Goal: Contribute content: Contribute content

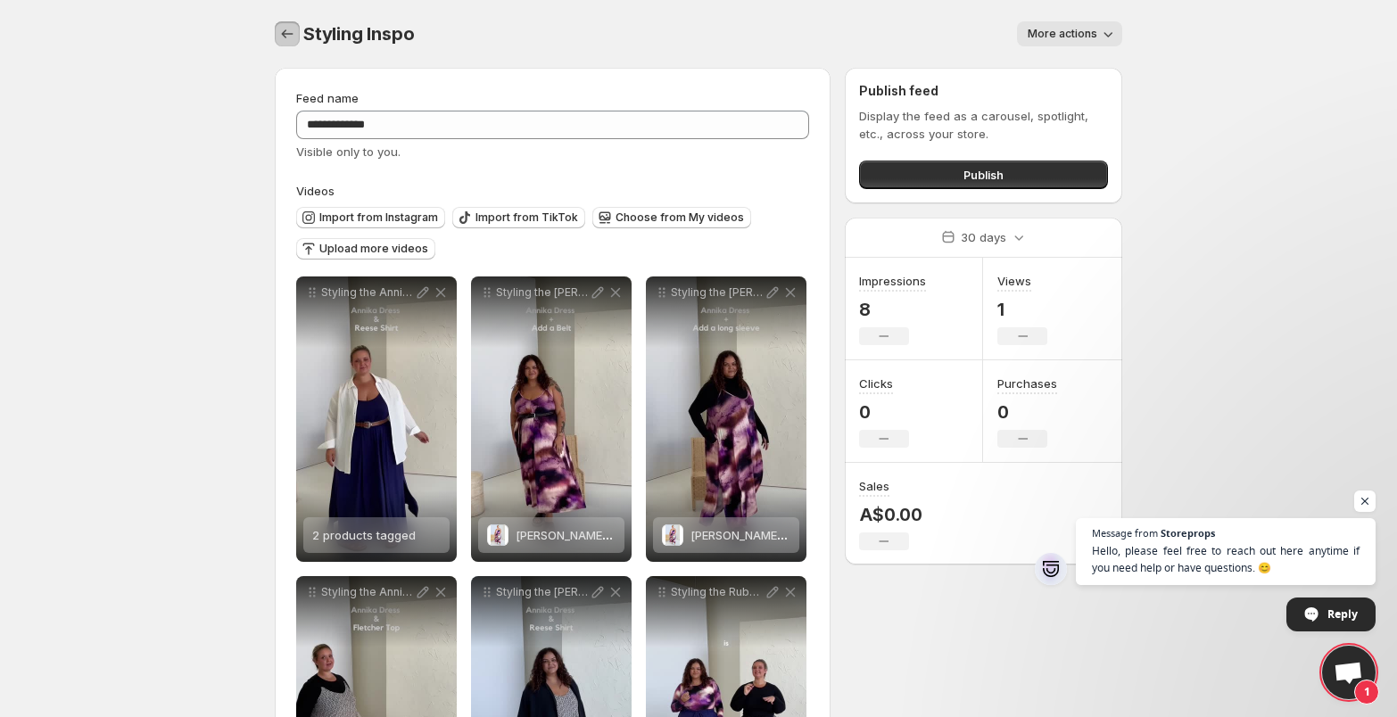
click at [294, 39] on icon "Settings" at bounding box center [287, 34] width 18 height 18
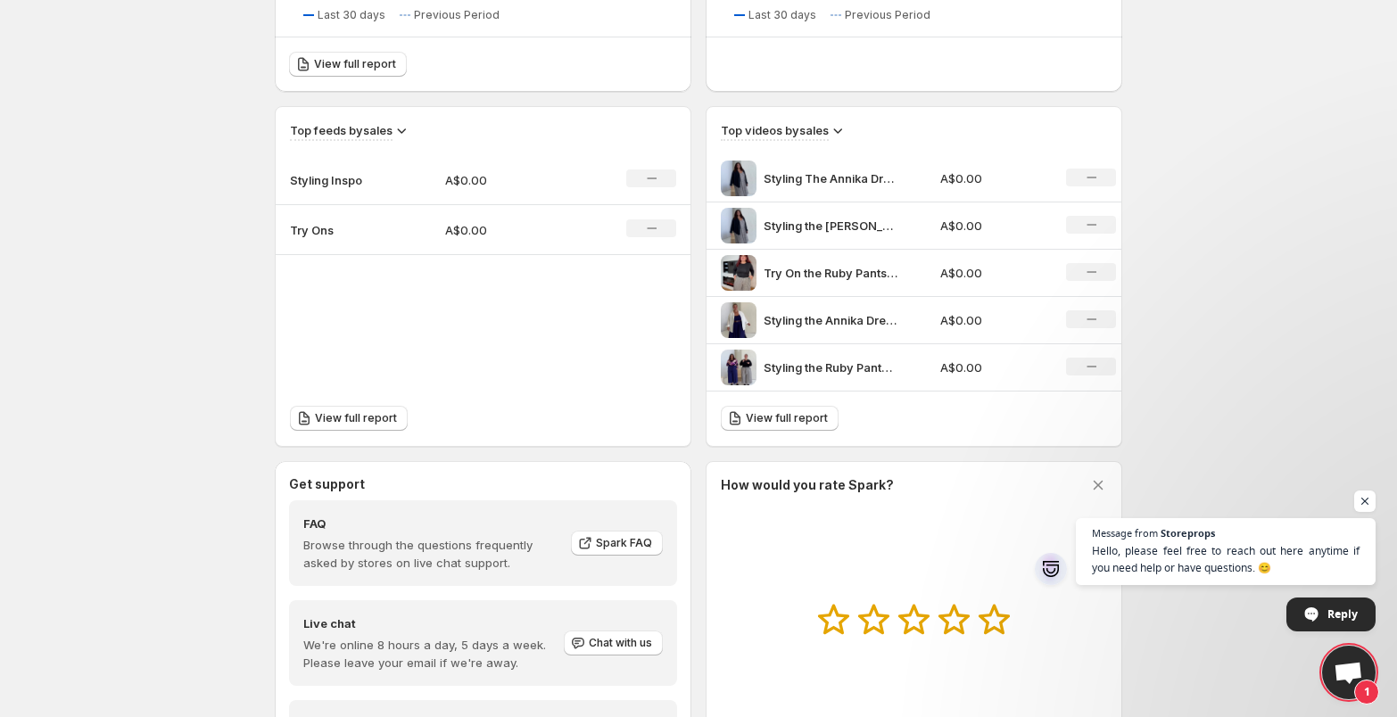
scroll to position [561, 0]
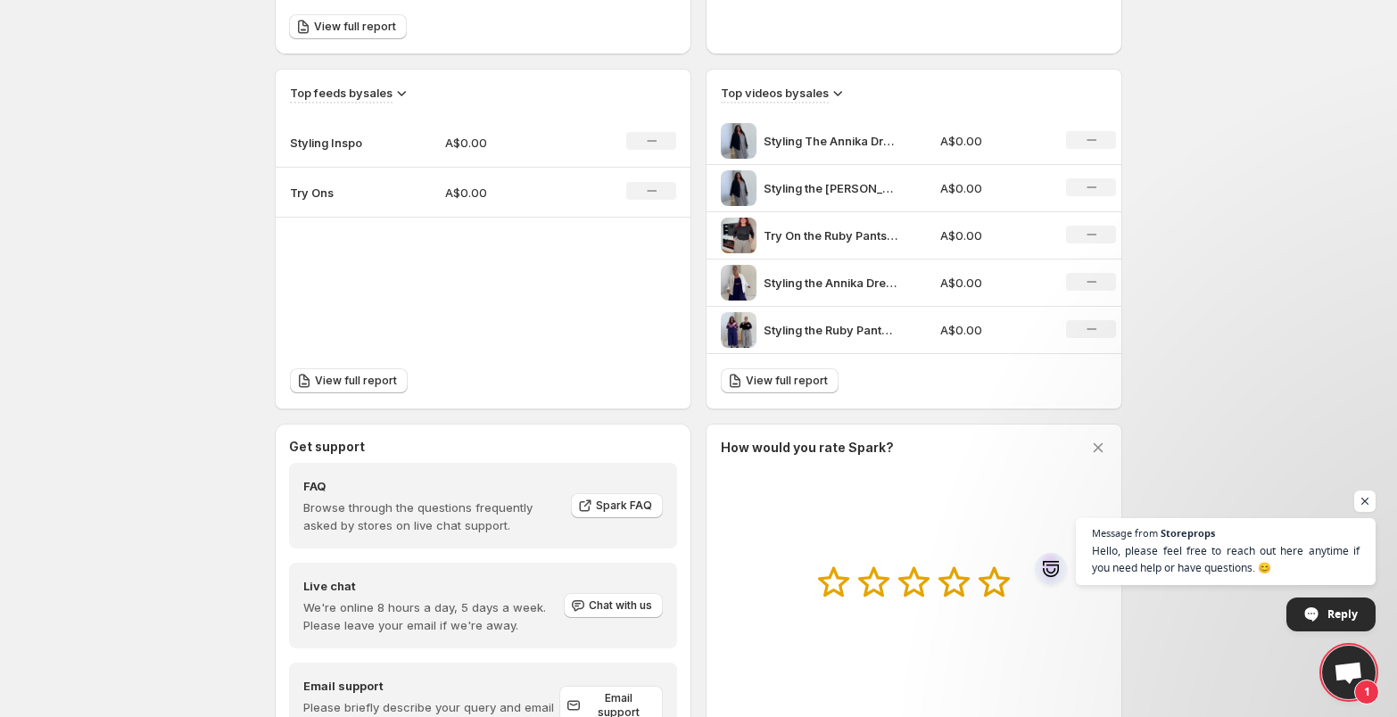
click at [323, 191] on p "Try Ons" at bounding box center [334, 193] width 89 height 18
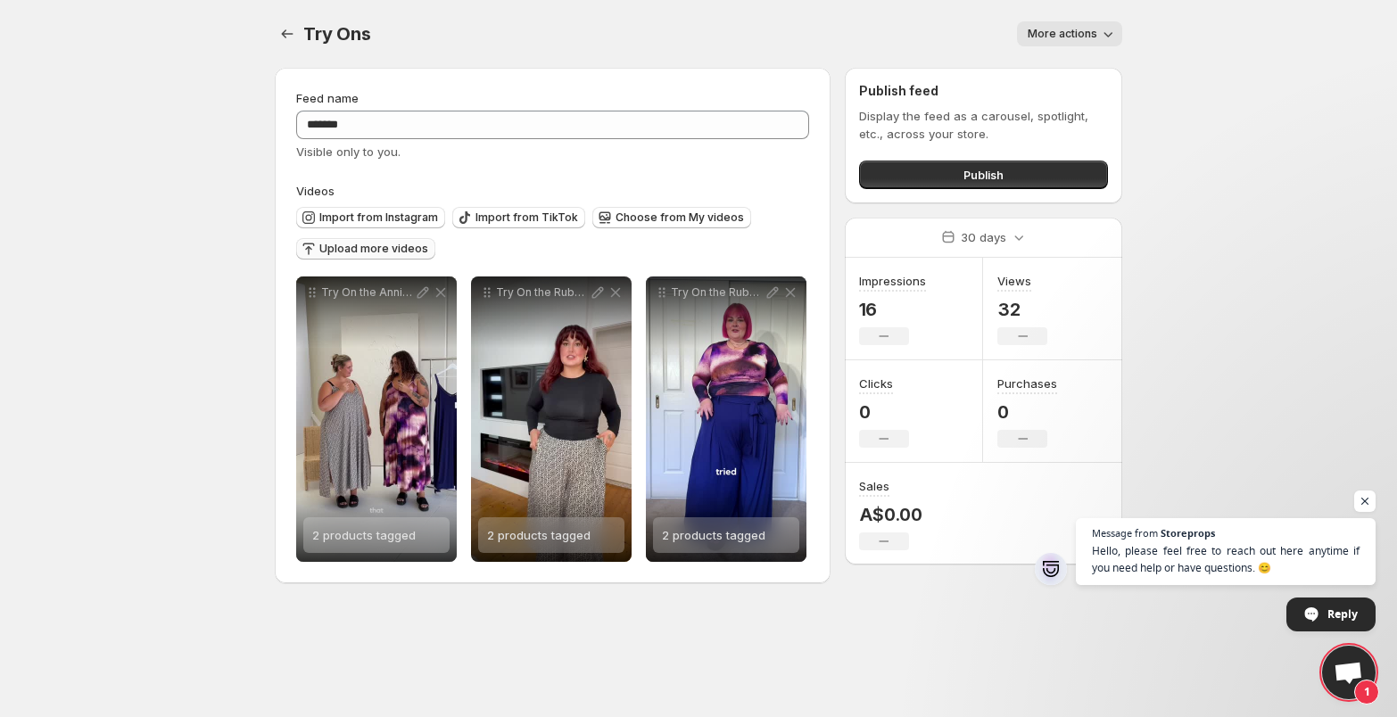
click at [371, 251] on span "Upload more videos" at bounding box center [373, 249] width 109 height 14
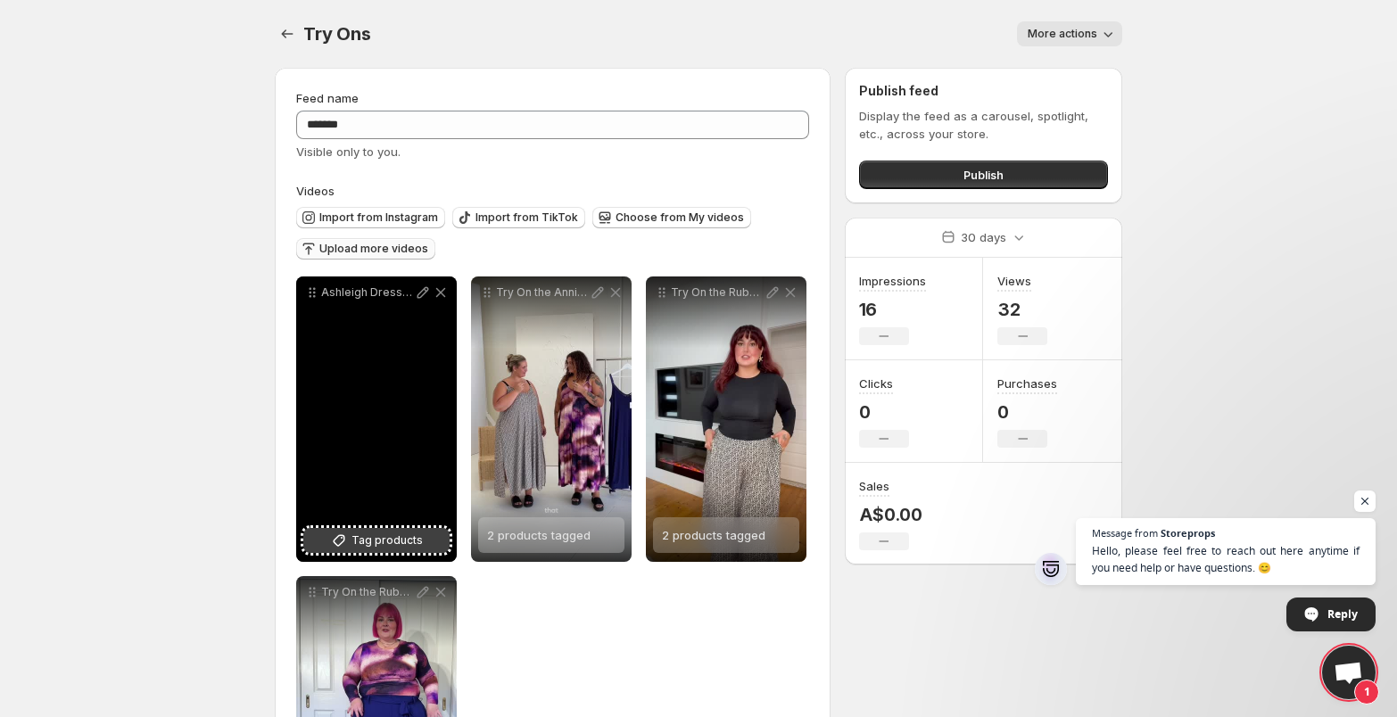
click at [355, 542] on span "Tag products" at bounding box center [386, 541] width 71 height 18
click at [418, 295] on icon at bounding box center [423, 293] width 18 height 18
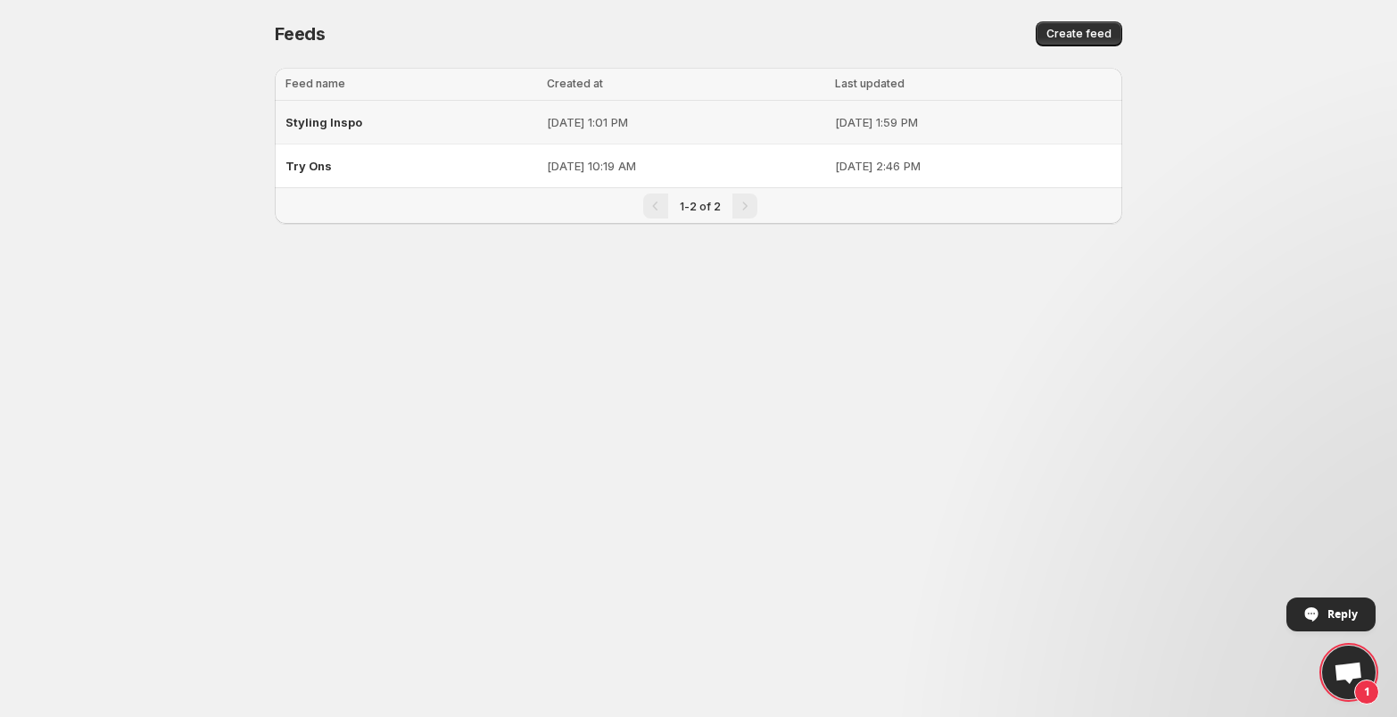
click at [326, 115] on span "Styling Inspo" at bounding box center [323, 122] width 77 height 14
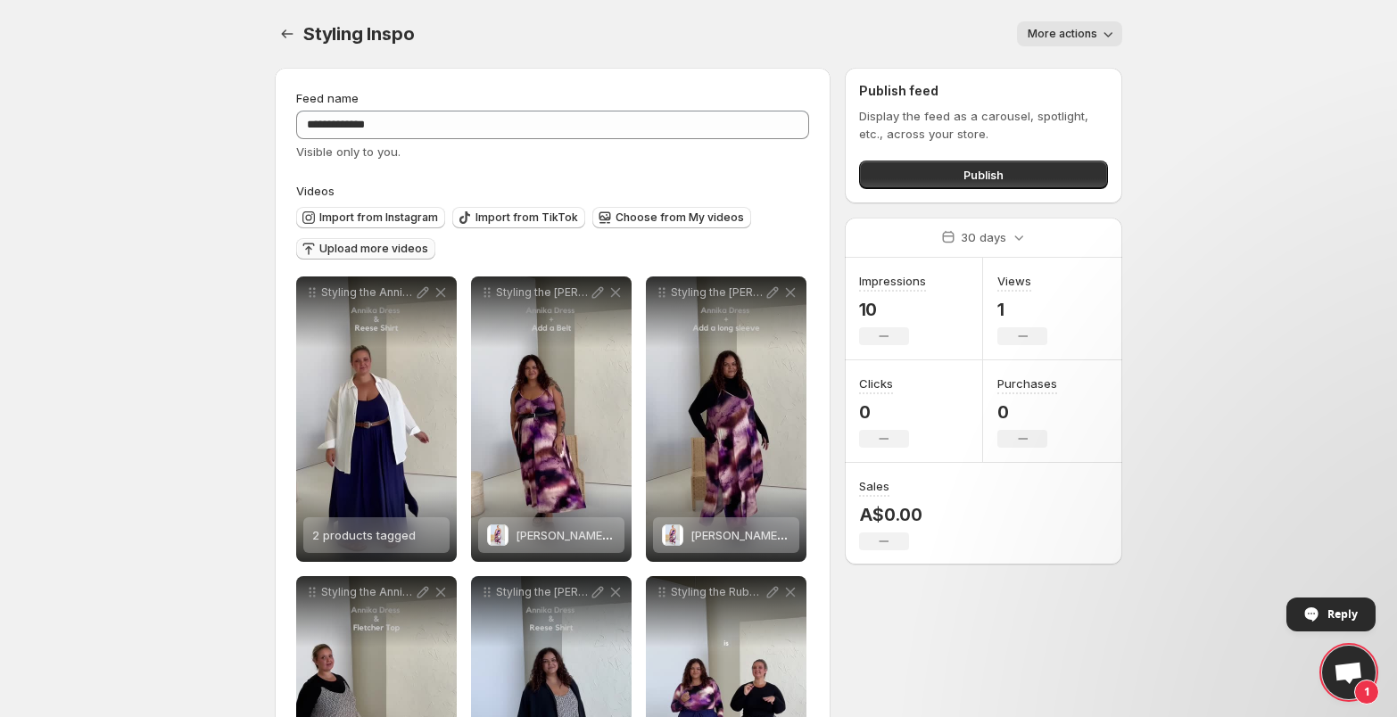
click at [335, 249] on span "Upload more videos" at bounding box center [373, 249] width 109 height 14
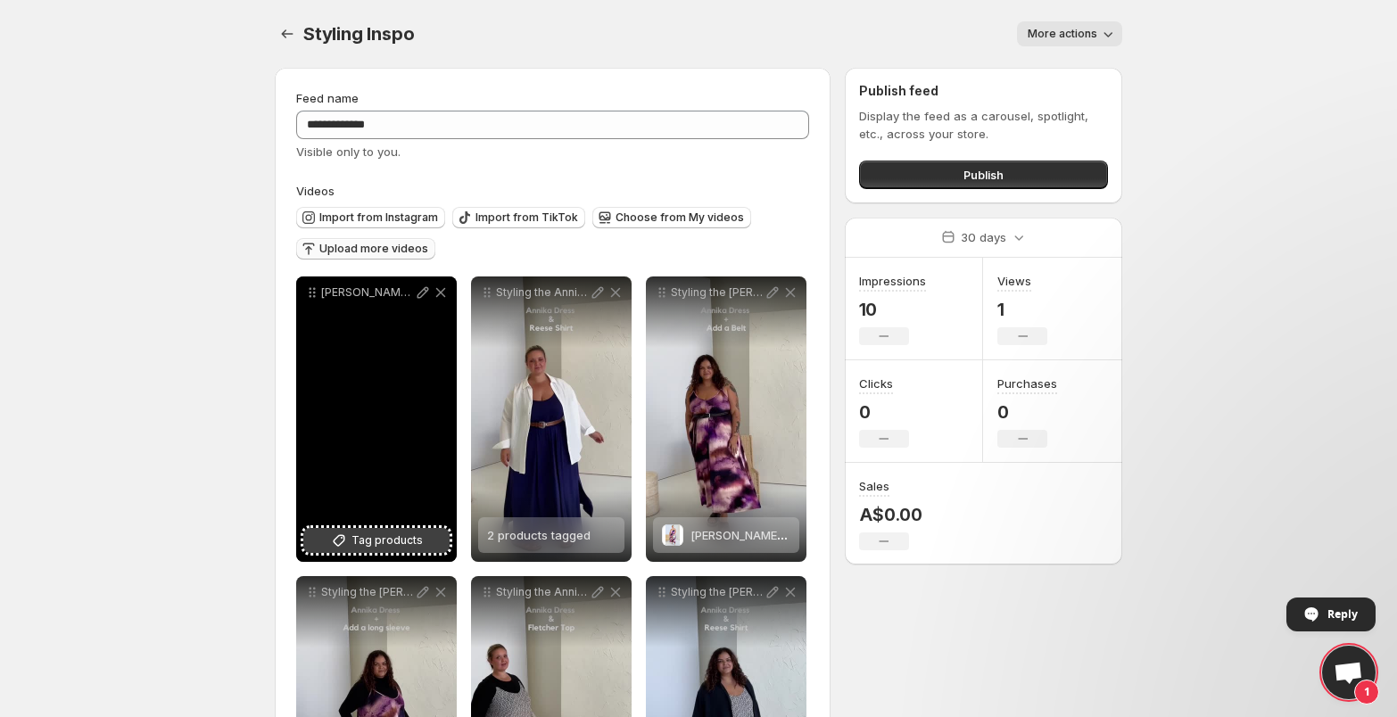
click at [375, 540] on span "Tag products" at bounding box center [386, 541] width 71 height 18
click at [423, 295] on icon at bounding box center [423, 293] width 18 height 18
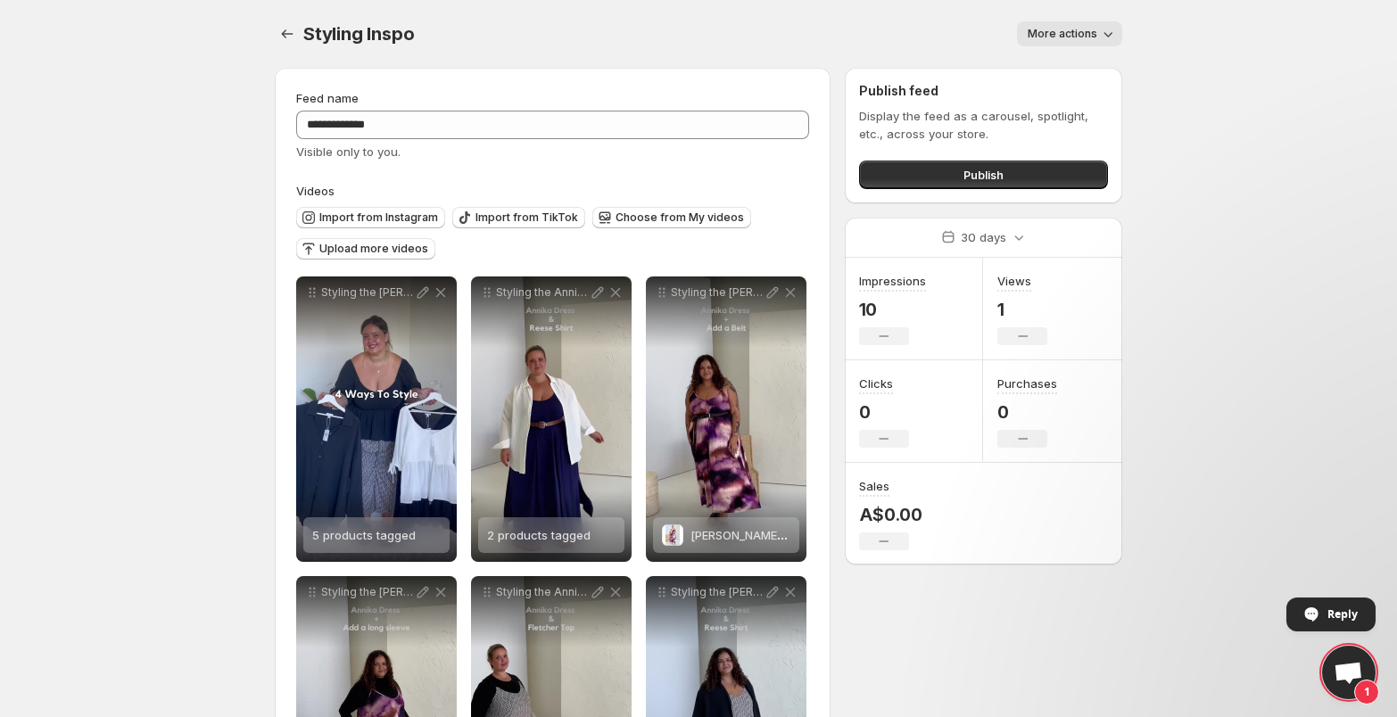
click at [214, 398] on body "**********" at bounding box center [698, 358] width 1397 height 717
click at [405, 250] on span "Upload more videos" at bounding box center [373, 249] width 109 height 14
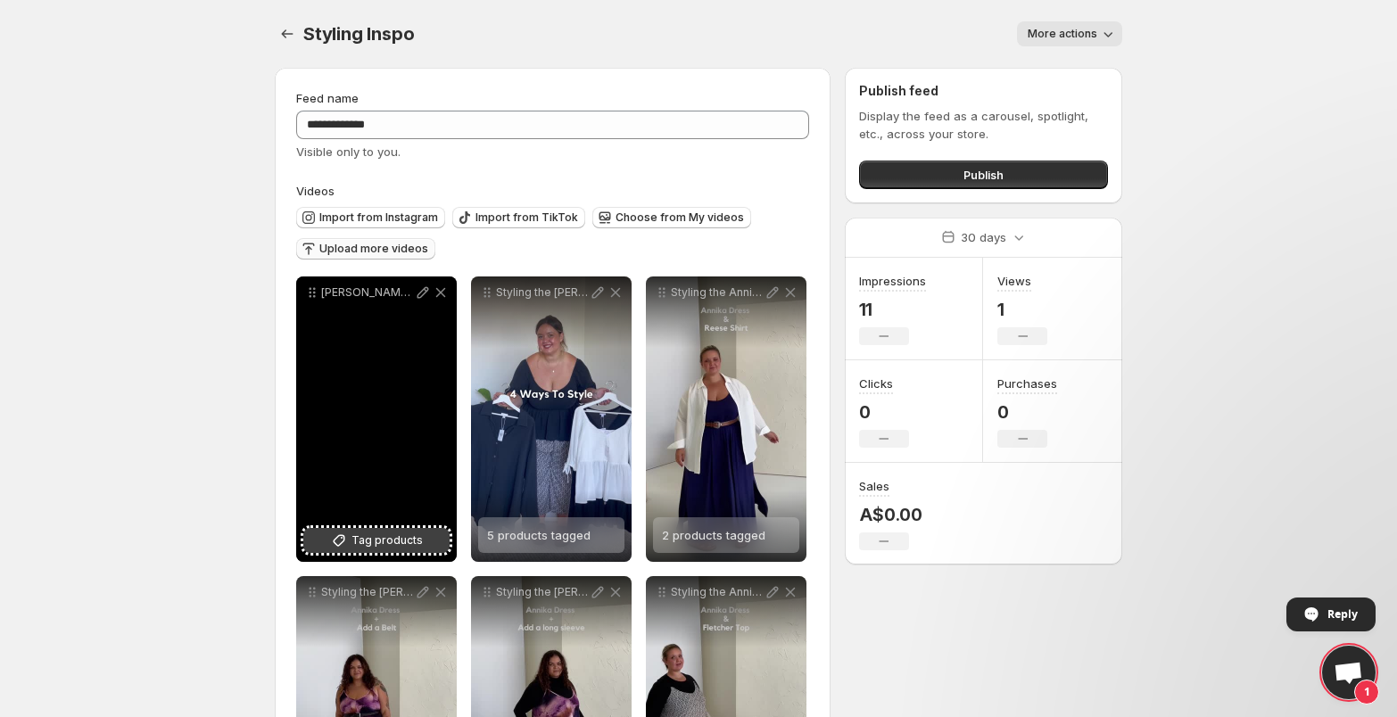
click at [363, 543] on span "Tag products" at bounding box center [386, 541] width 71 height 18
click at [420, 296] on icon at bounding box center [424, 293] width 12 height 12
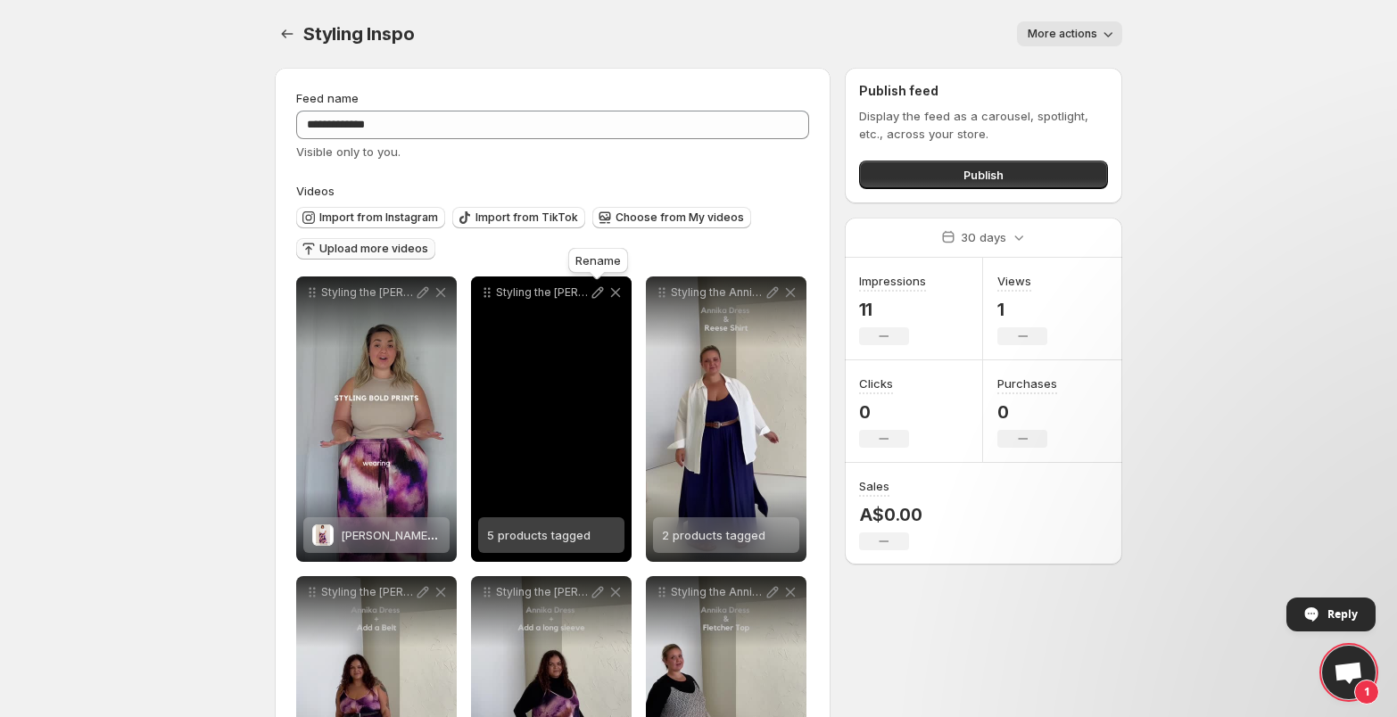
click at [594, 297] on icon at bounding box center [598, 293] width 12 height 12
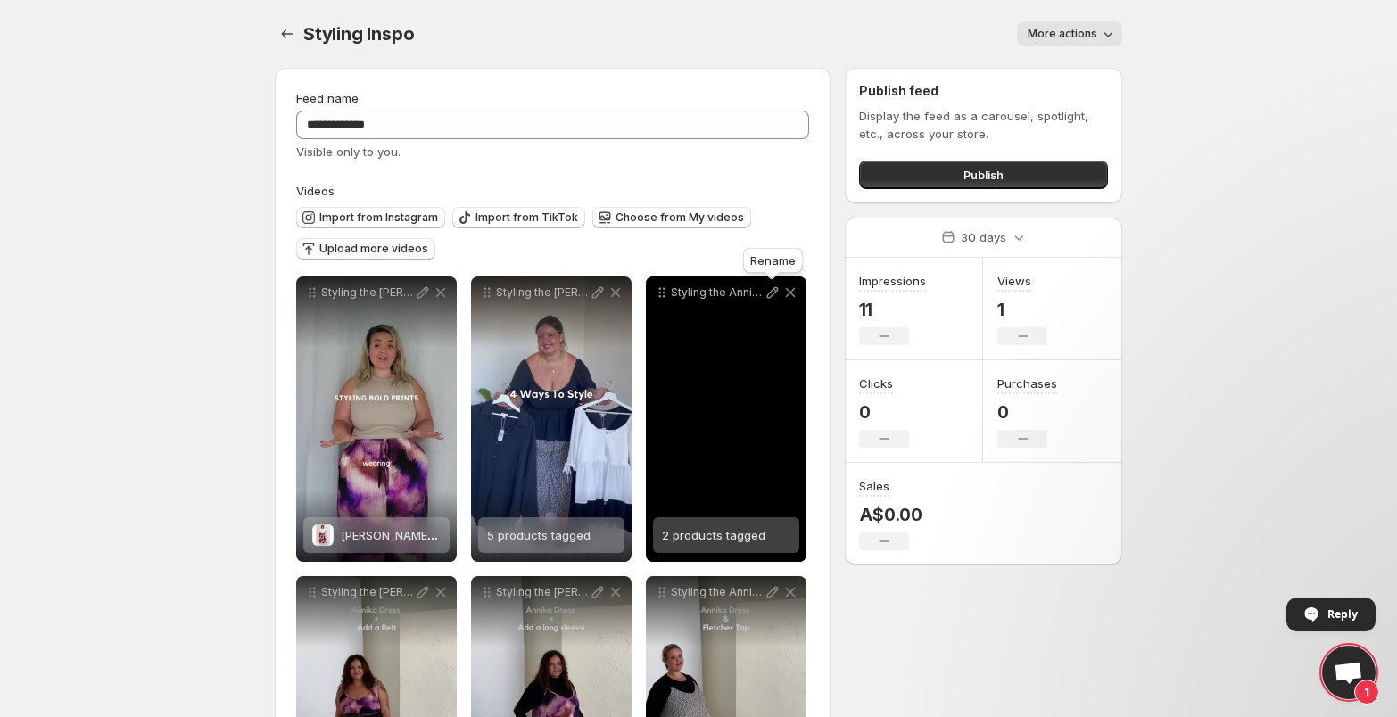
click at [773, 293] on icon at bounding box center [773, 293] width 18 height 18
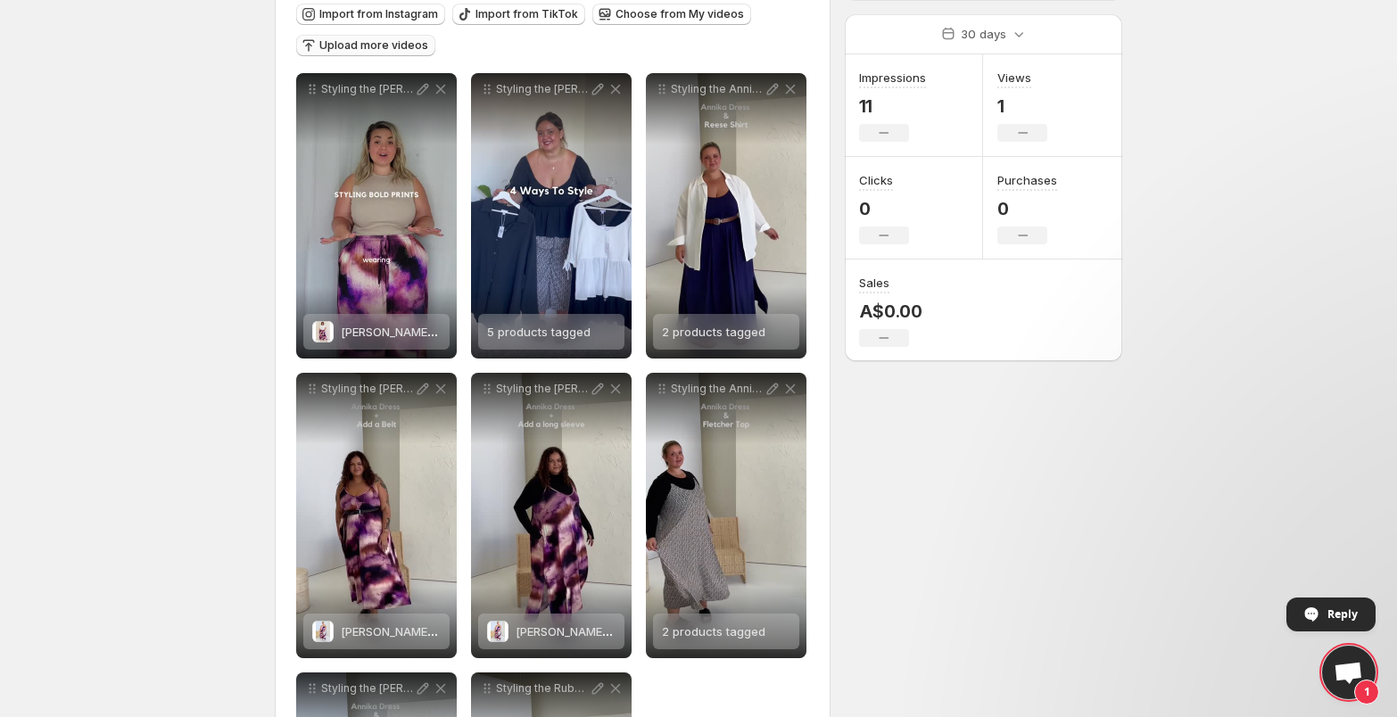
scroll to position [244, 0]
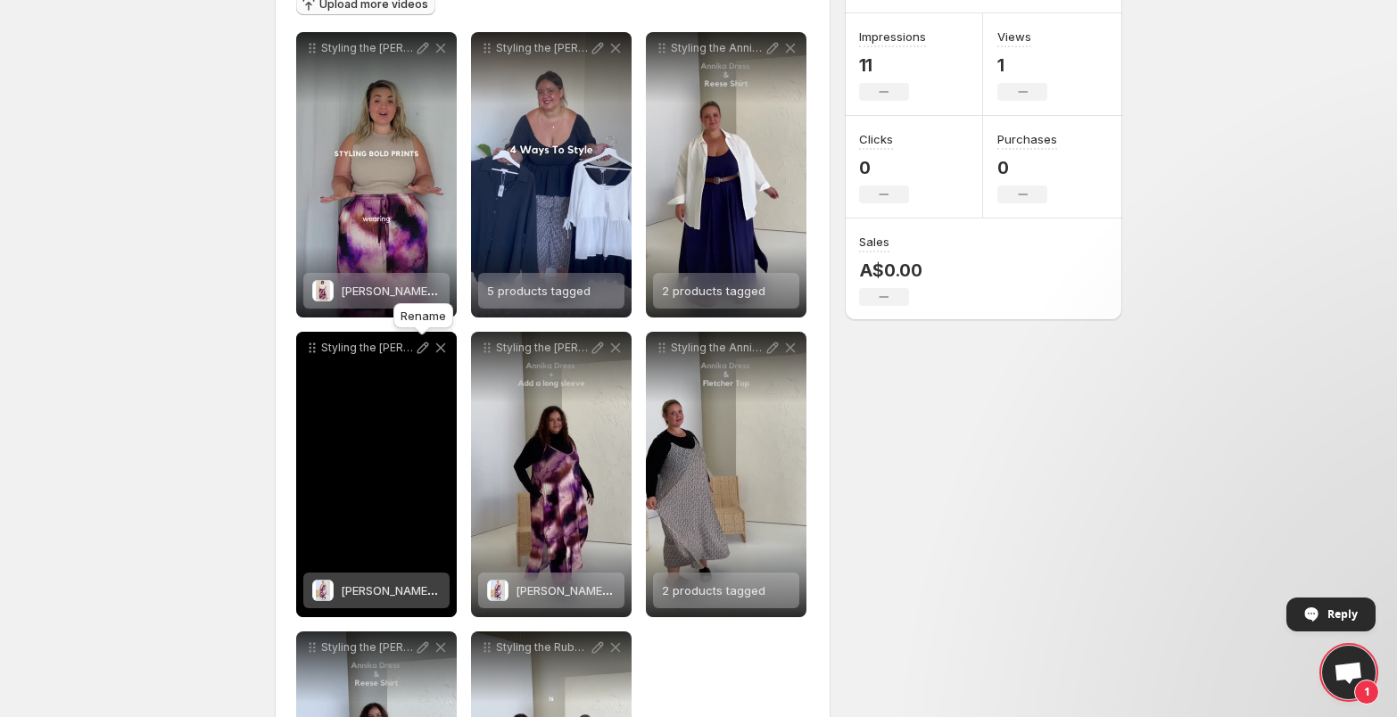
click at [421, 351] on icon at bounding box center [424, 349] width 12 height 12
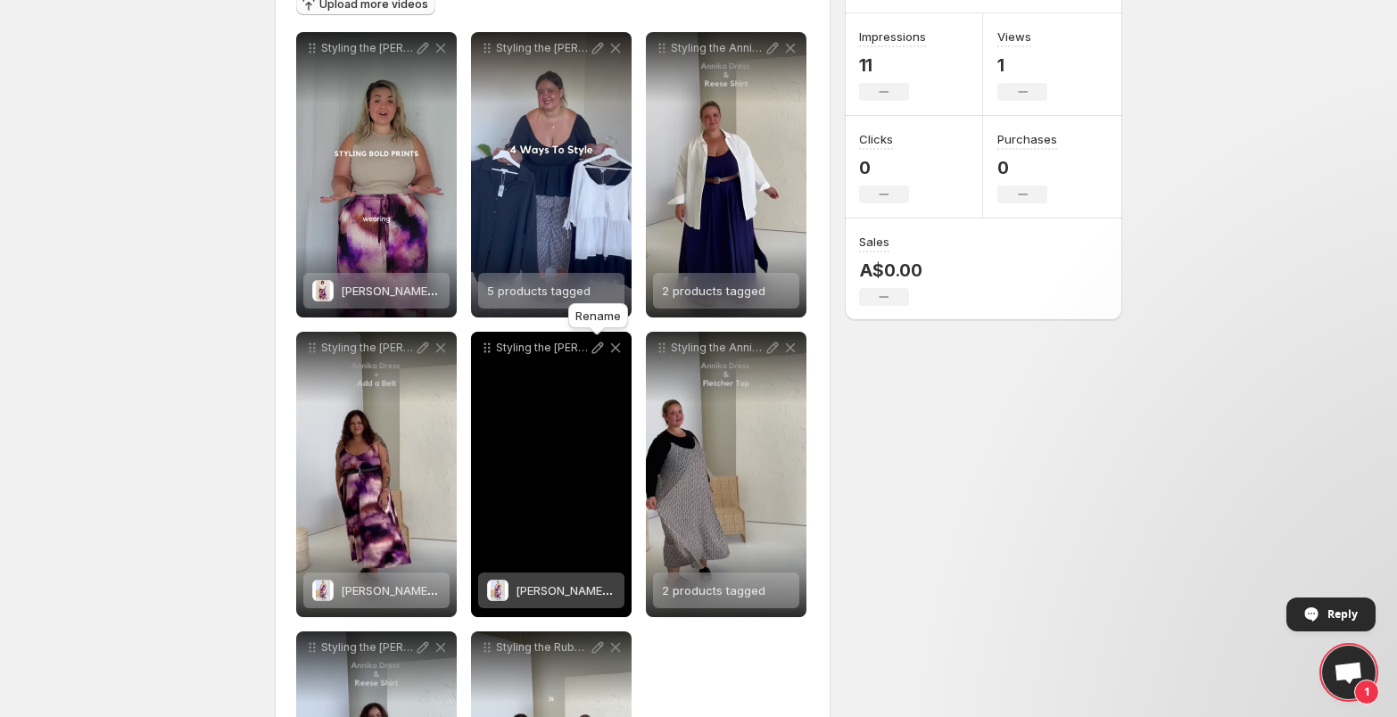
click at [597, 347] on icon at bounding box center [598, 348] width 18 height 18
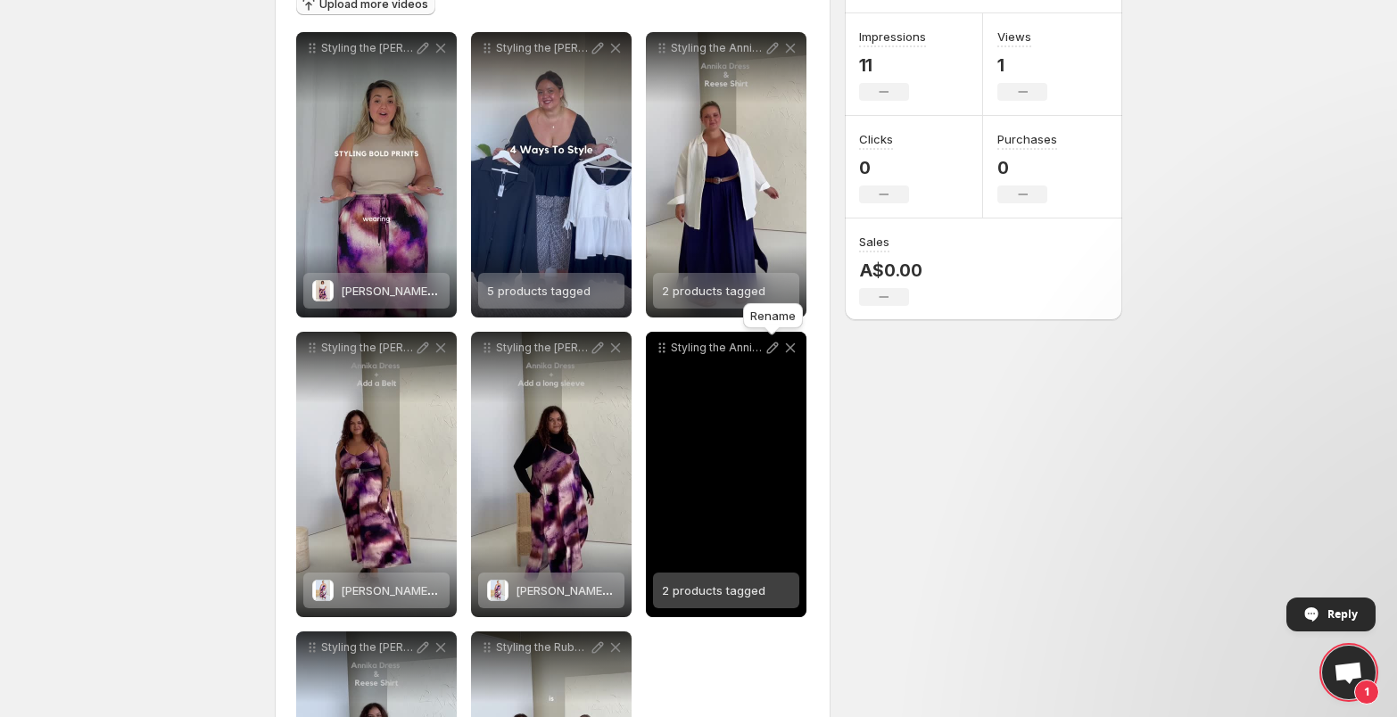
click at [771, 347] on icon at bounding box center [773, 349] width 12 height 12
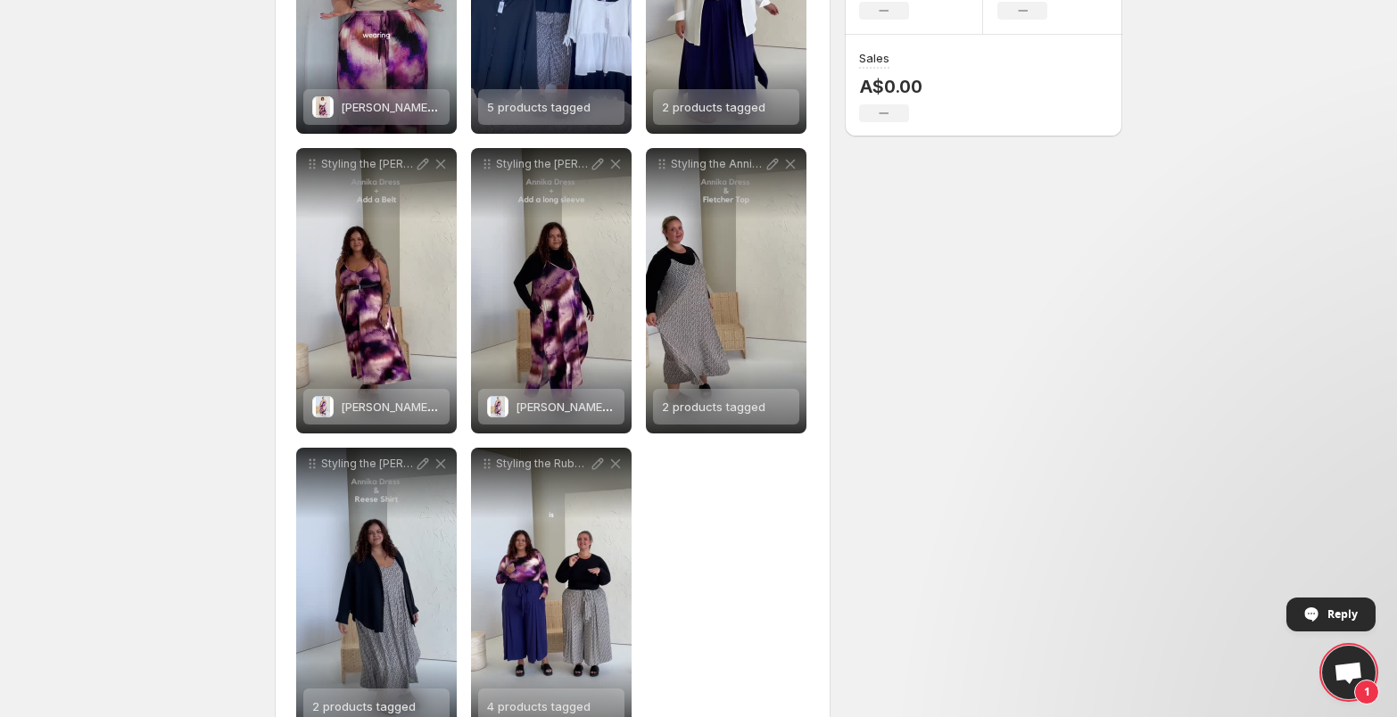
scroll to position [487, 0]
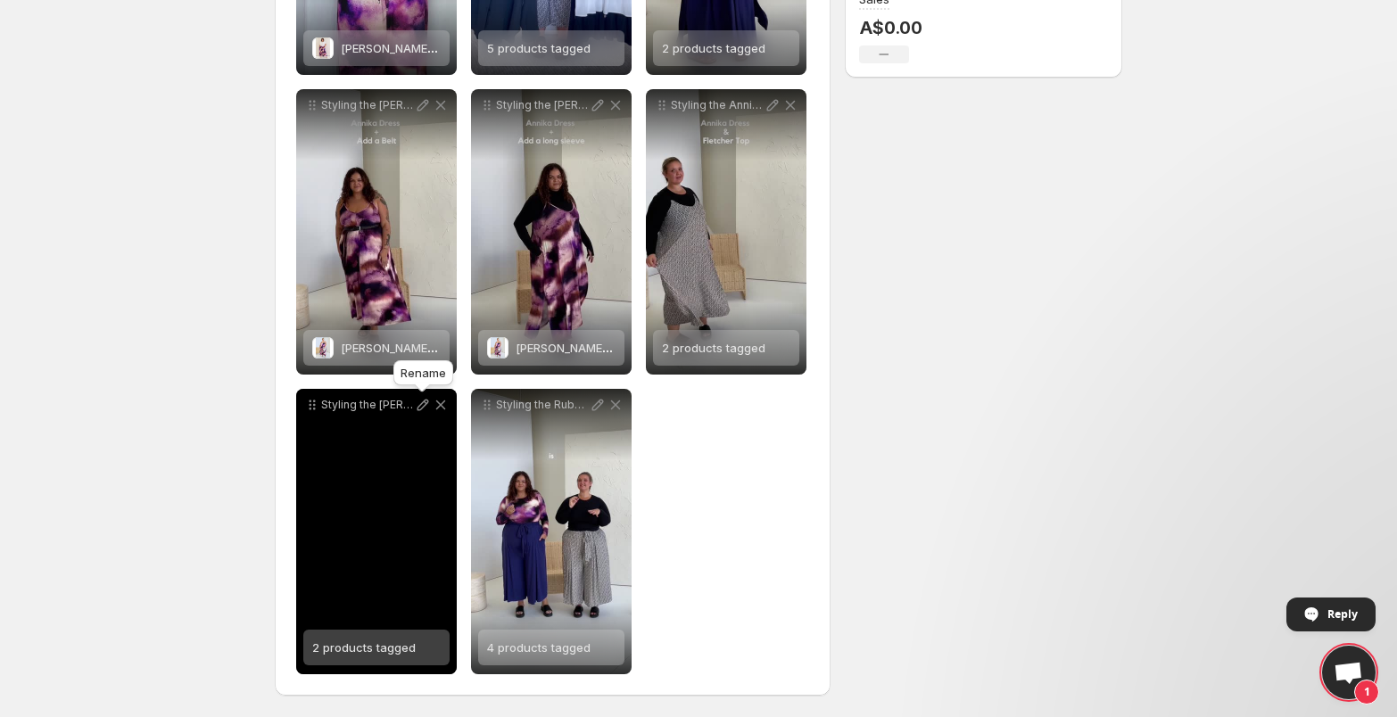
click at [420, 407] on icon at bounding box center [423, 405] width 18 height 18
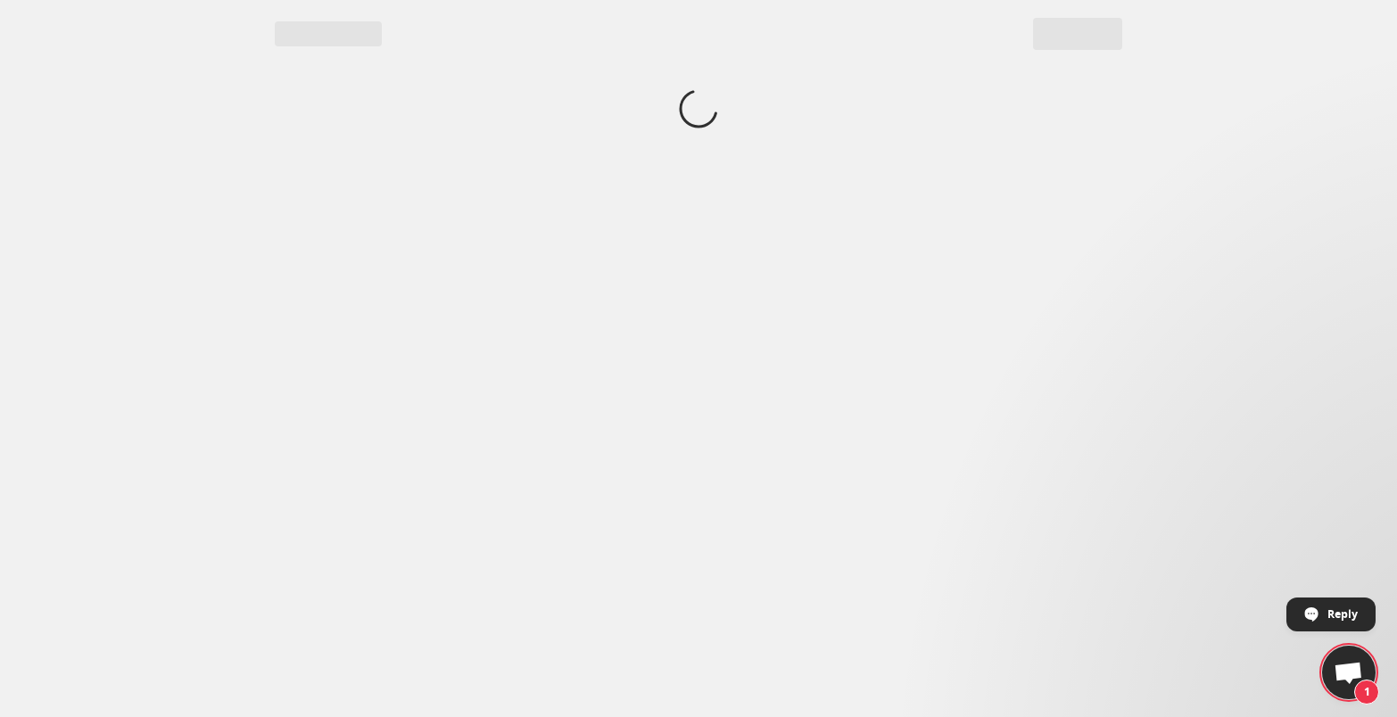
scroll to position [0, 0]
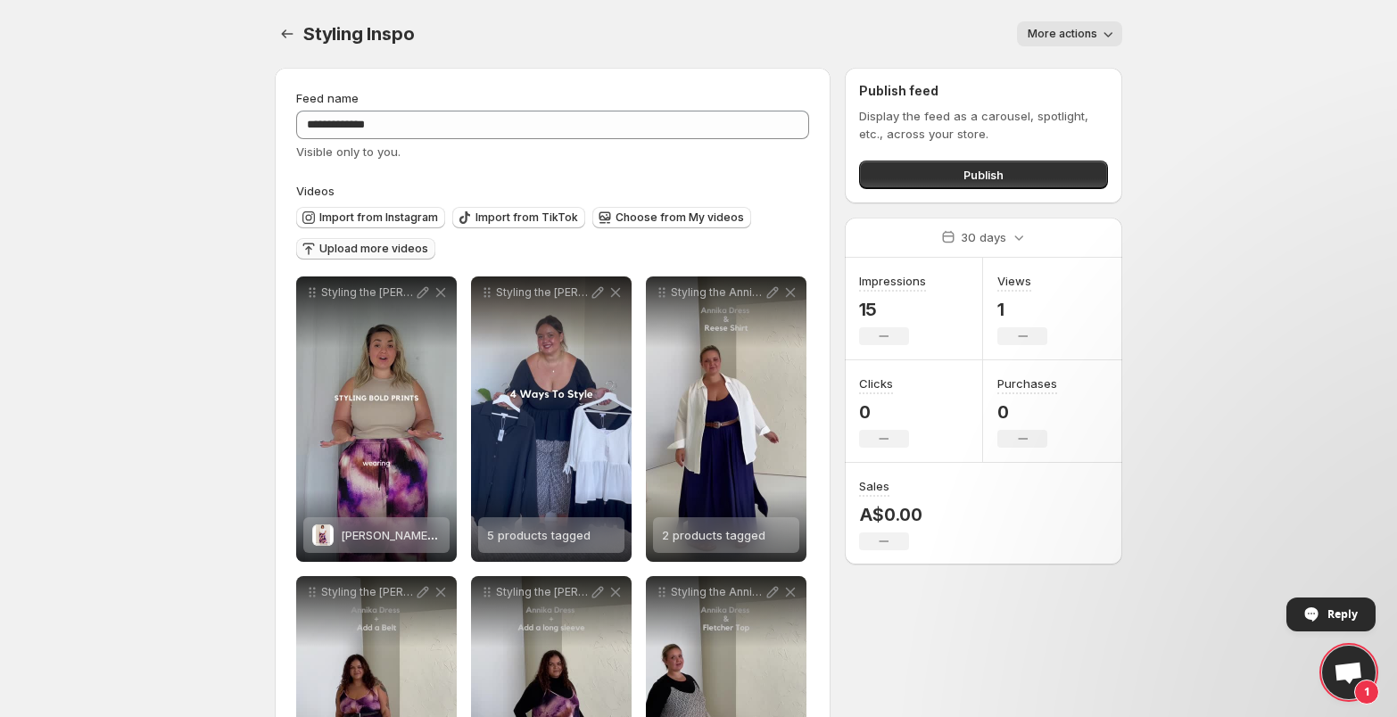
click at [340, 255] on span "Upload more videos" at bounding box center [373, 249] width 109 height 14
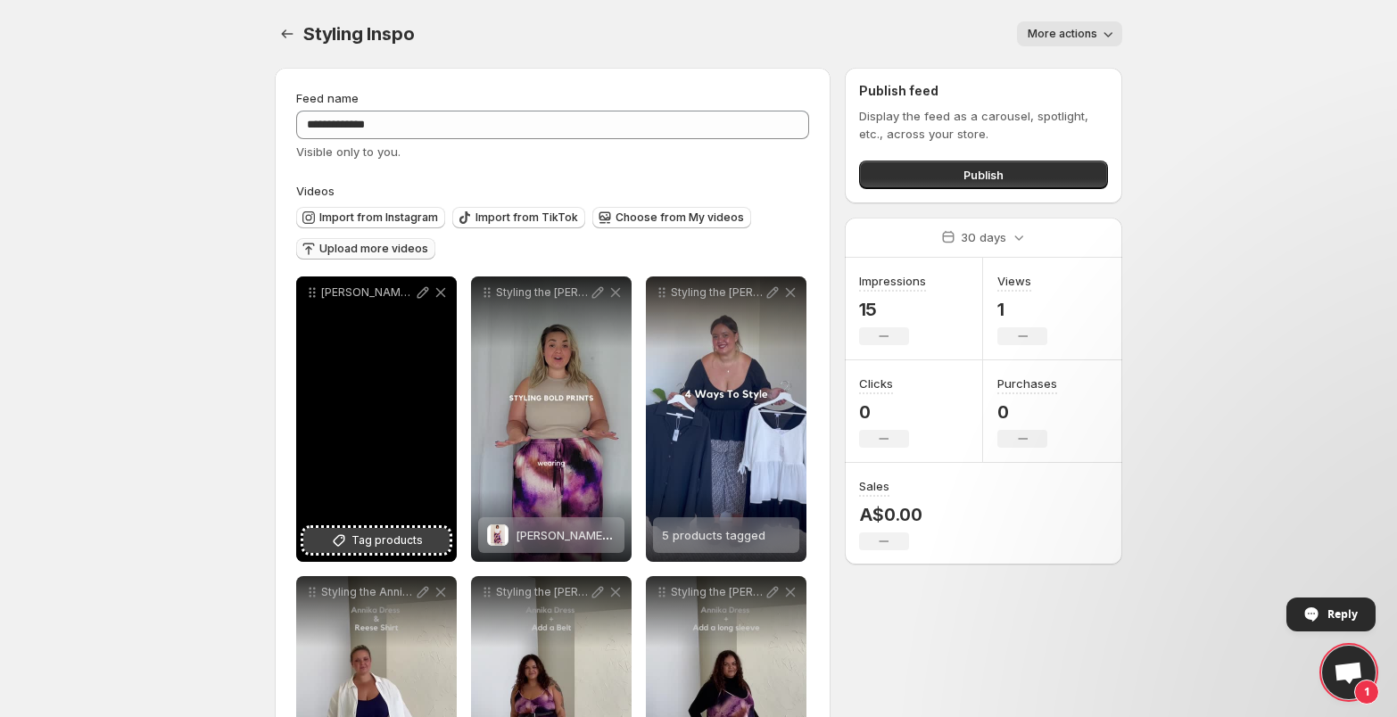
click at [377, 542] on span "Tag products" at bounding box center [386, 541] width 71 height 18
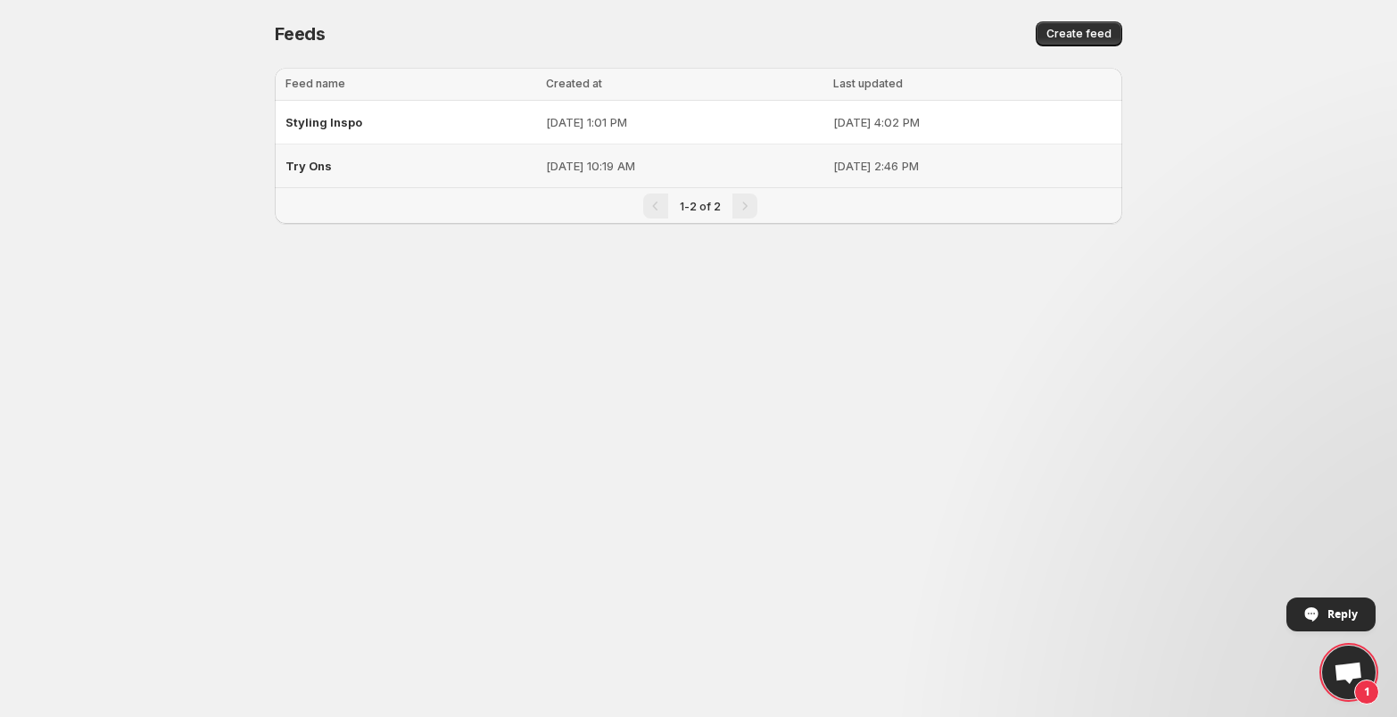
click at [309, 166] on span "Try Ons" at bounding box center [308, 166] width 46 height 14
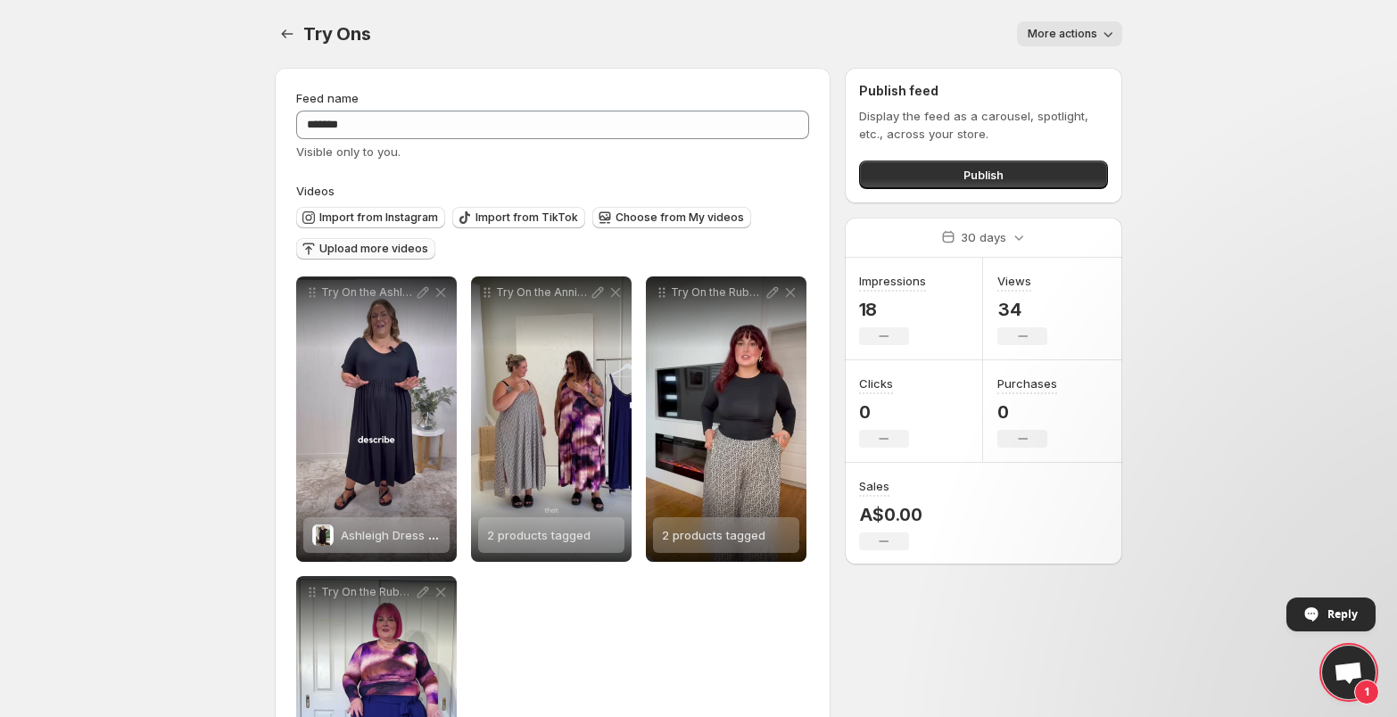
click at [371, 250] on span "Upload more videos" at bounding box center [373, 249] width 109 height 14
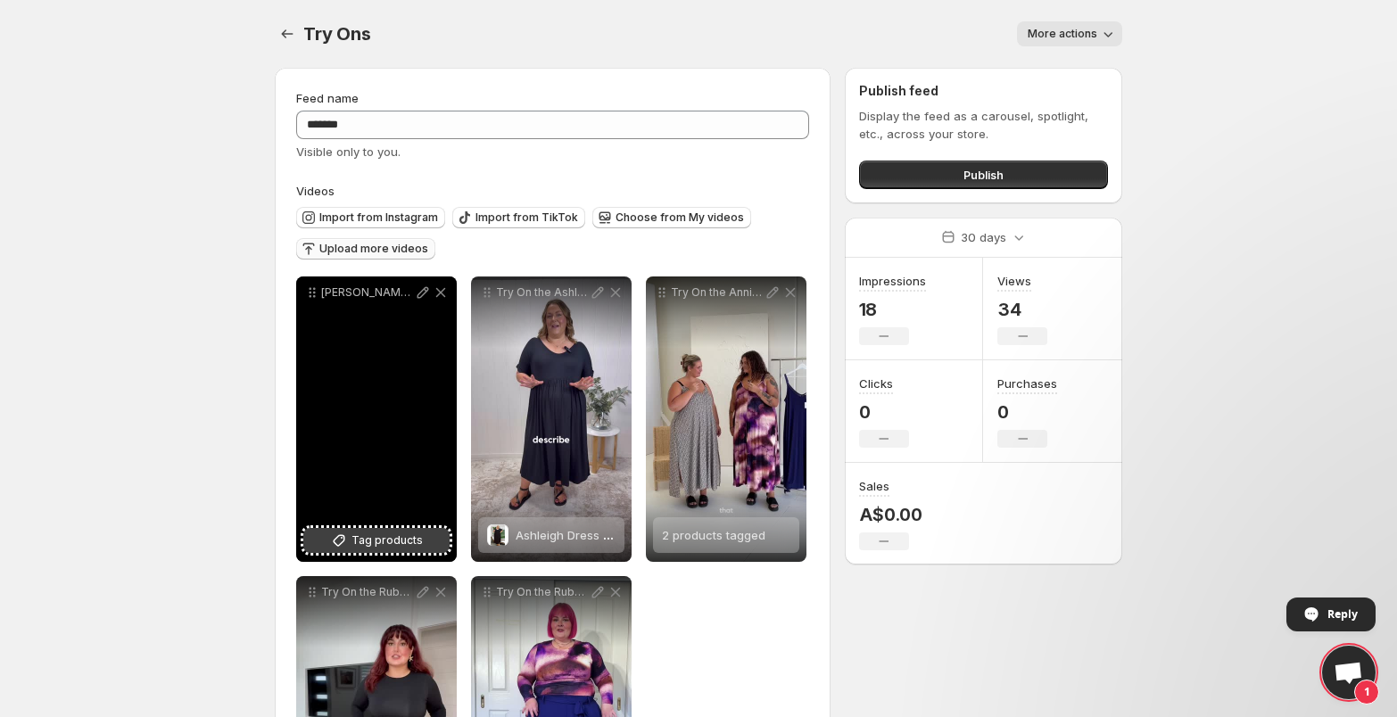
click at [377, 542] on span "Tag products" at bounding box center [386, 541] width 71 height 18
click at [420, 293] on icon at bounding box center [424, 293] width 12 height 12
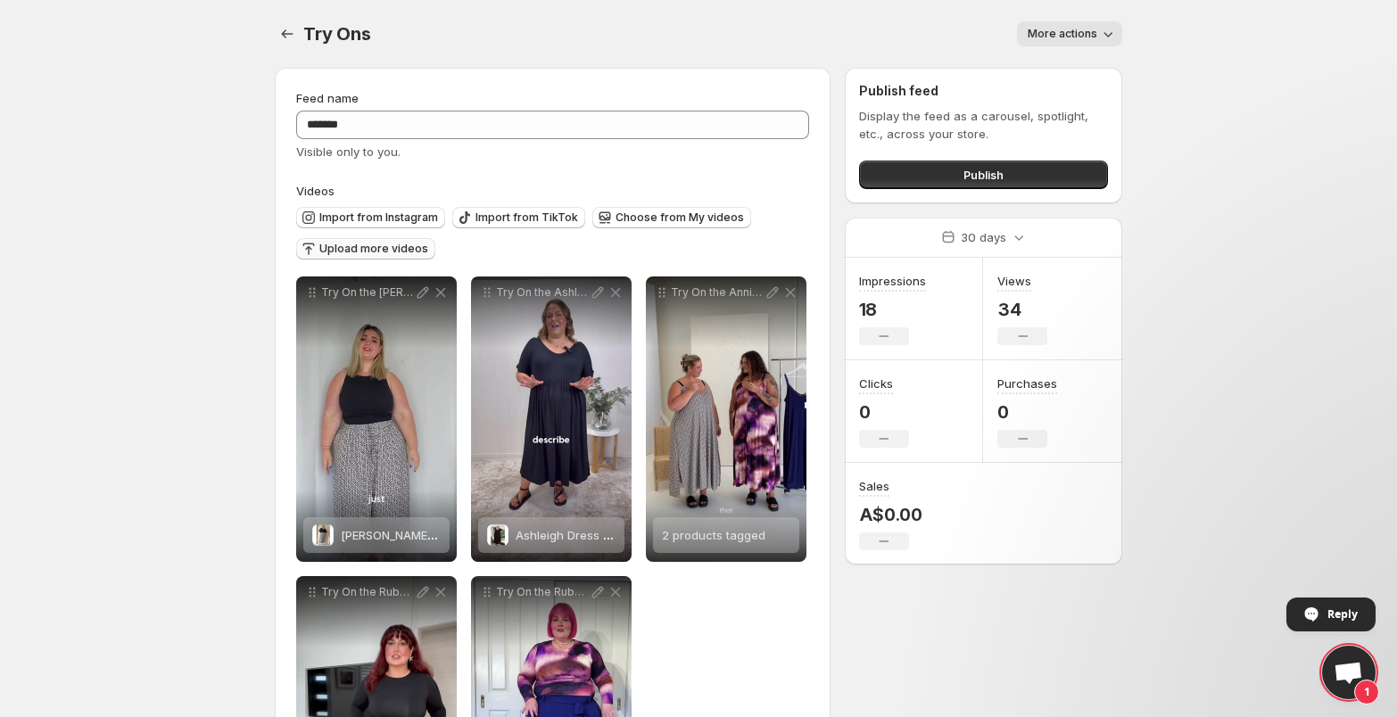
click at [353, 252] on span "Upload more videos" at bounding box center [373, 249] width 109 height 14
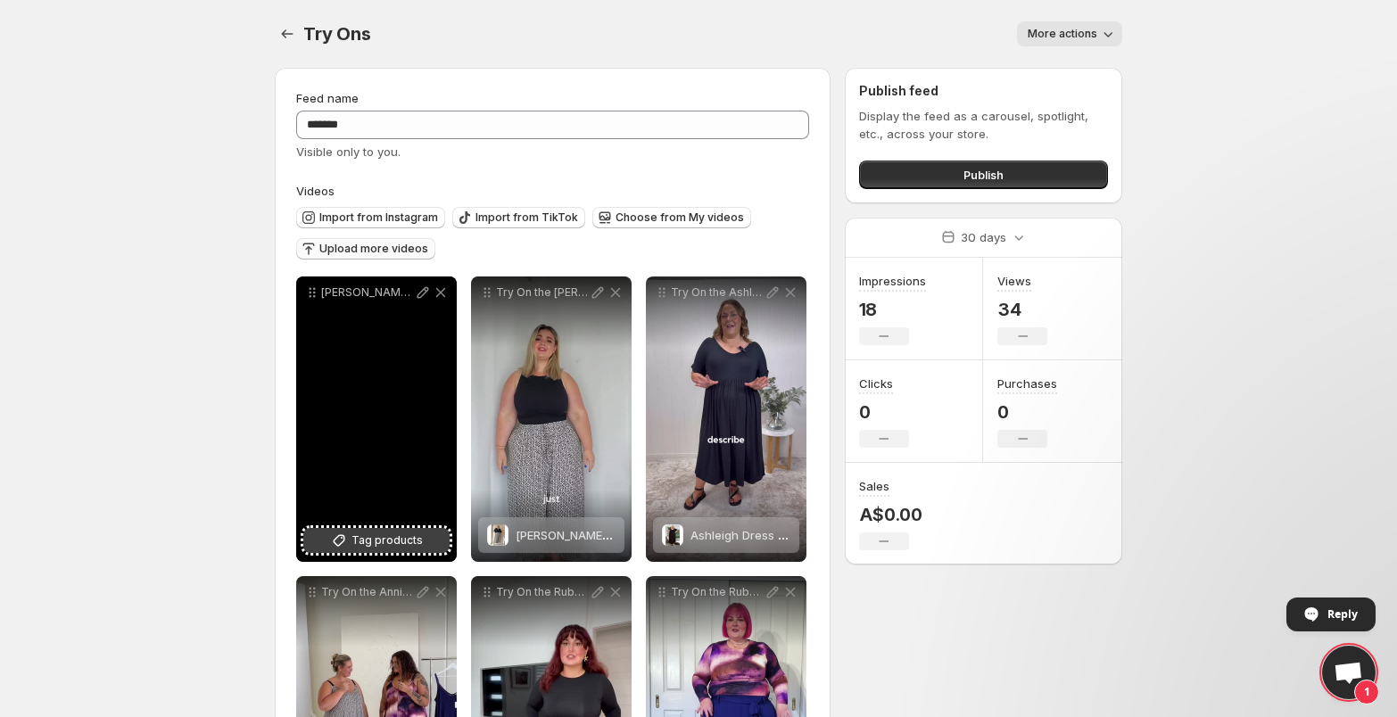
click at [379, 542] on span "Tag products" at bounding box center [386, 541] width 71 height 18
click at [422, 294] on icon at bounding box center [424, 293] width 12 height 12
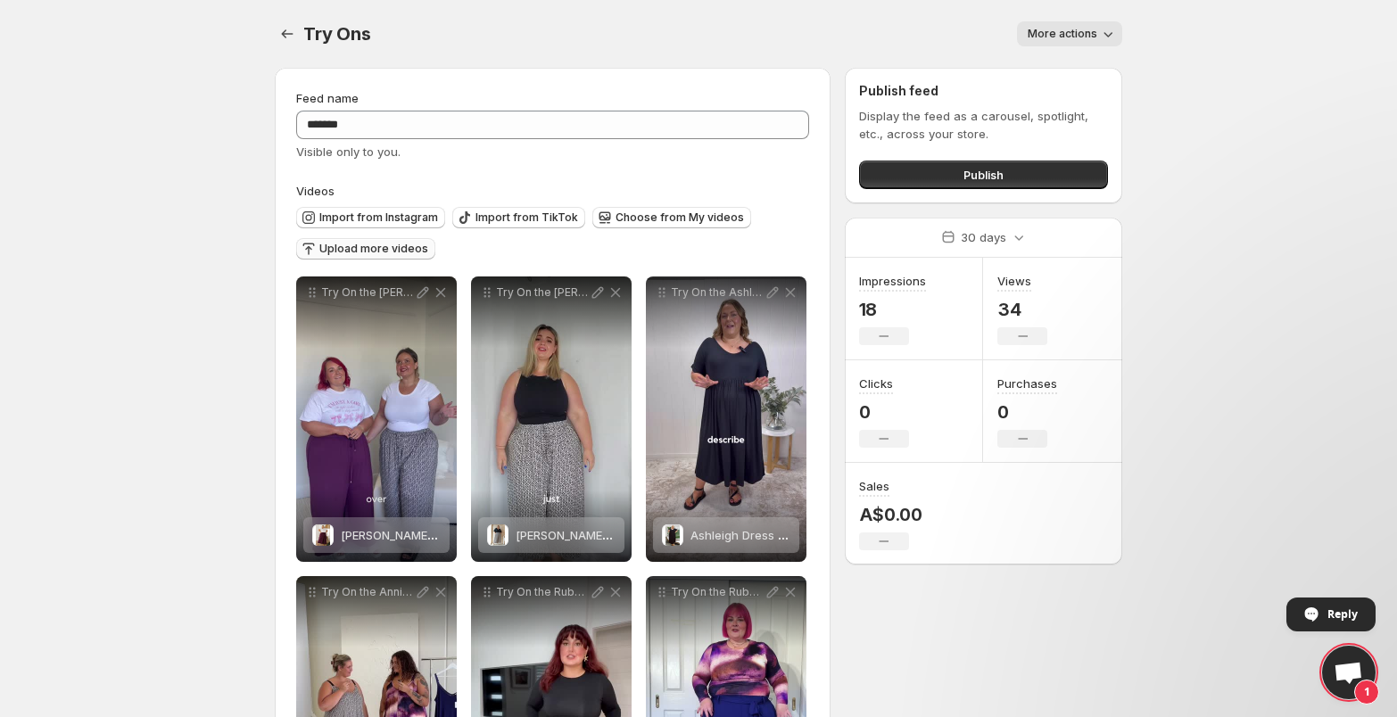
click at [403, 252] on span "Upload more videos" at bounding box center [373, 249] width 109 height 14
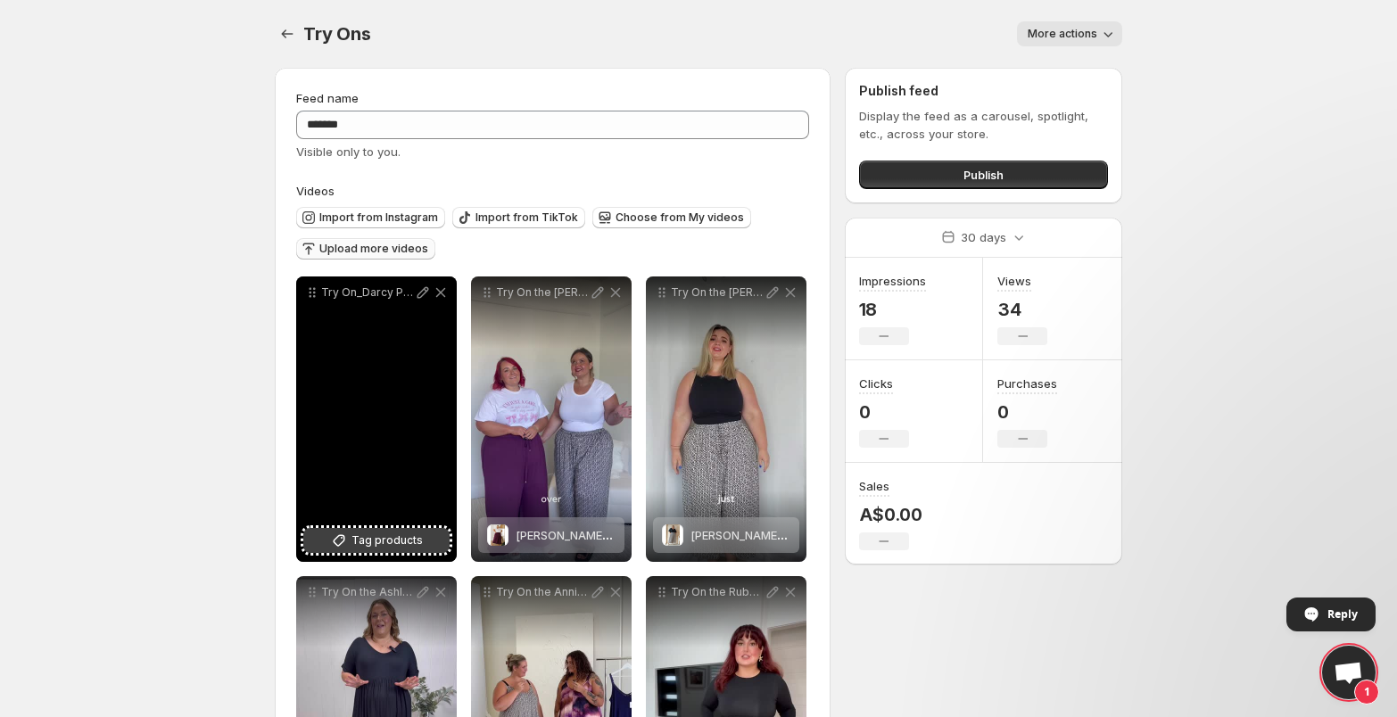
click at [384, 541] on span "Tag products" at bounding box center [386, 541] width 71 height 18
click at [421, 298] on icon at bounding box center [423, 293] width 18 height 18
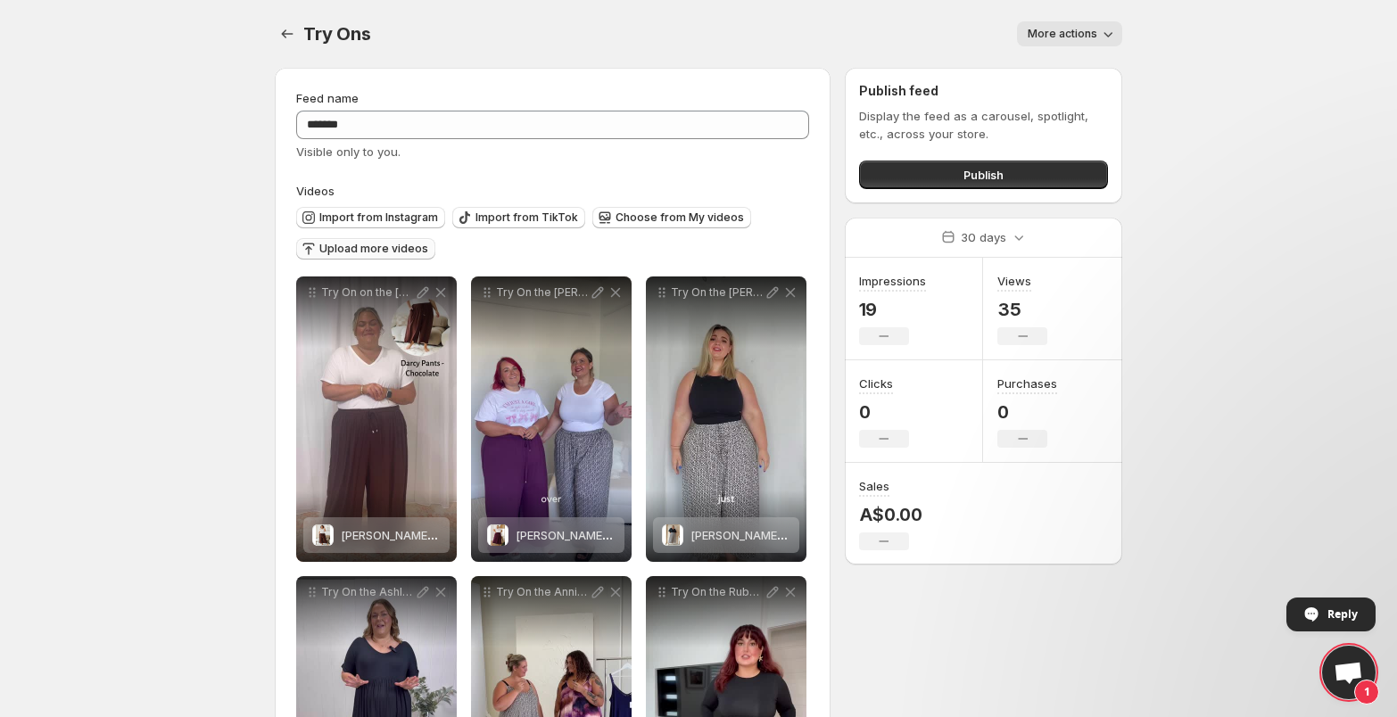
click at [378, 253] on span "Upload more videos" at bounding box center [373, 249] width 109 height 14
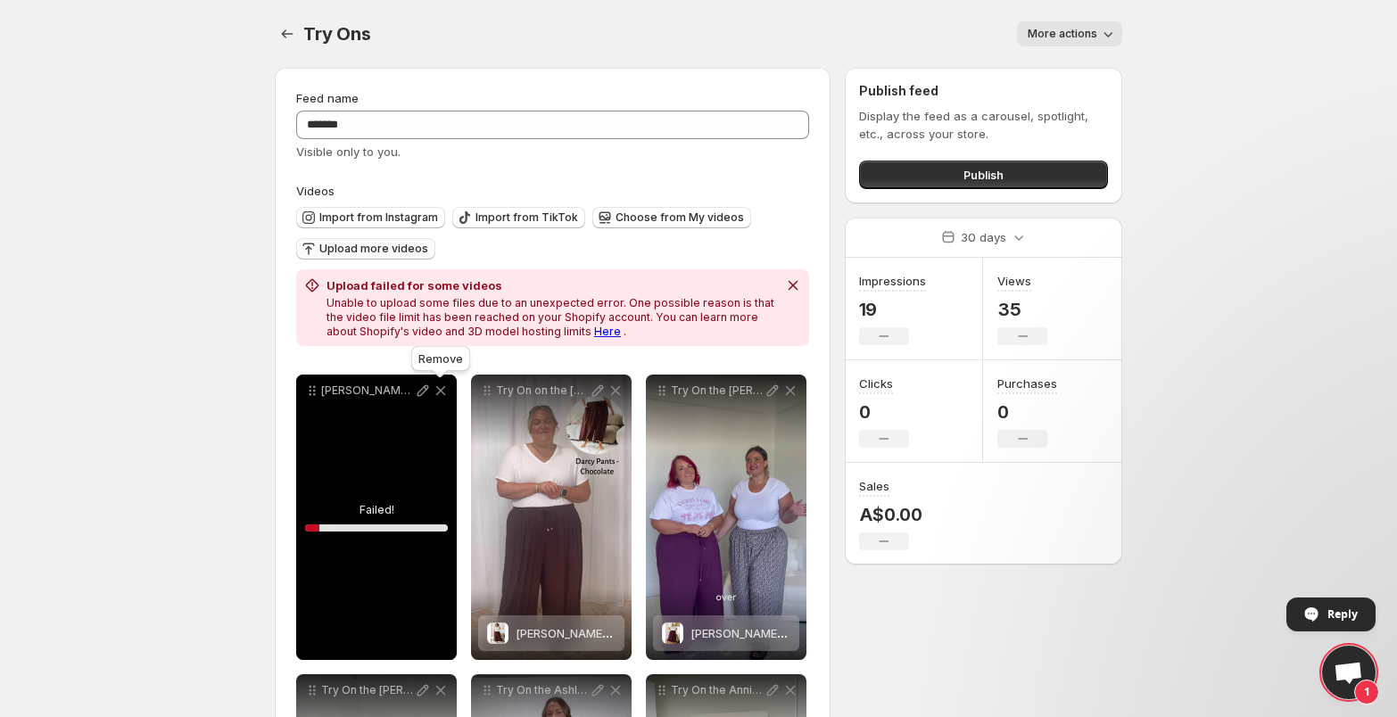
click at [442, 391] on icon at bounding box center [441, 391] width 18 height 18
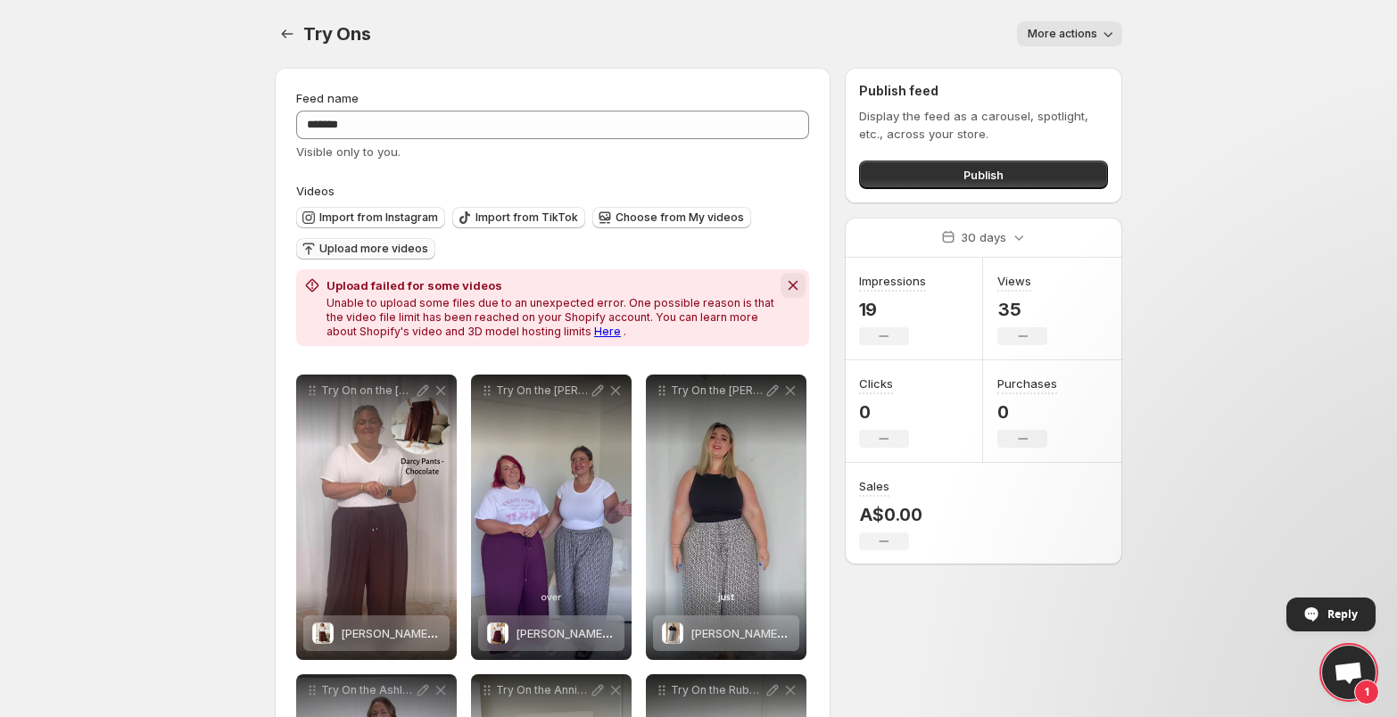
click at [794, 290] on icon "Dismiss notification" at bounding box center [793, 286] width 18 height 18
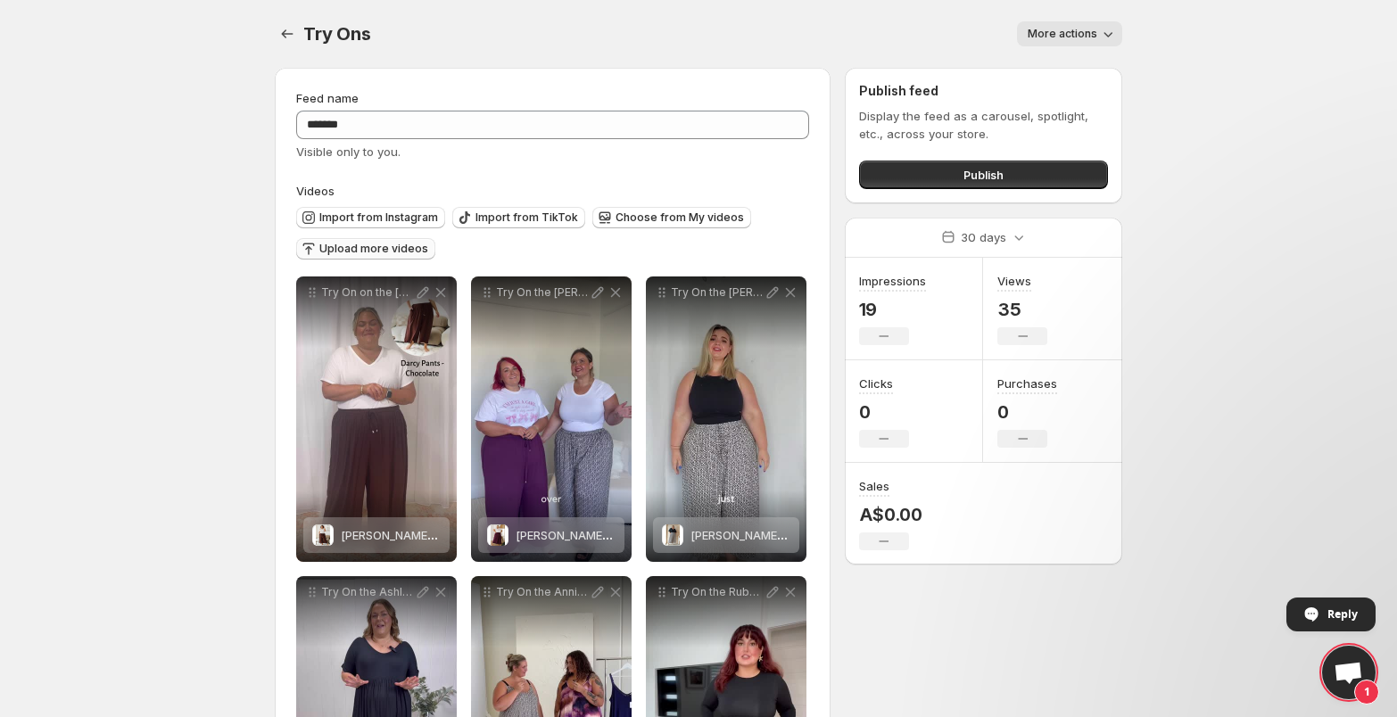
click at [401, 253] on span "Upload more videos" at bounding box center [373, 249] width 109 height 14
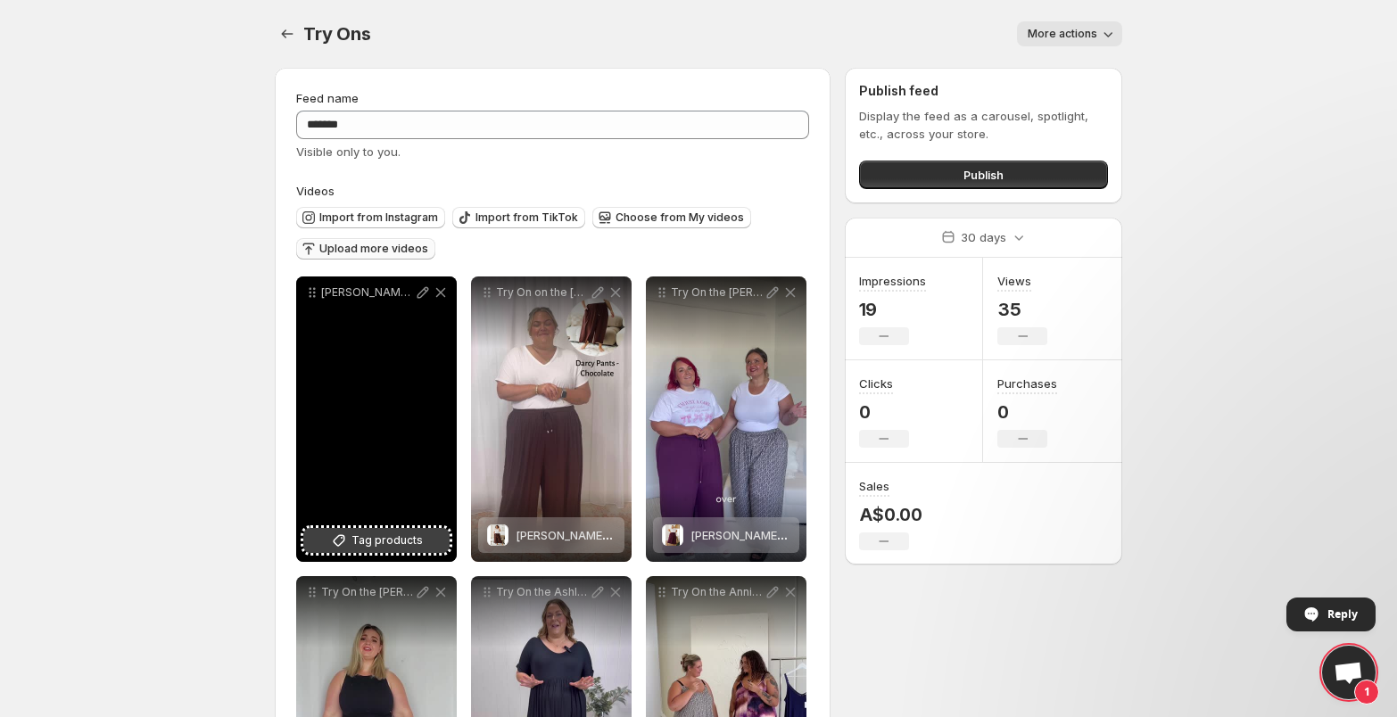
click at [395, 542] on span "Tag products" at bounding box center [386, 541] width 71 height 18
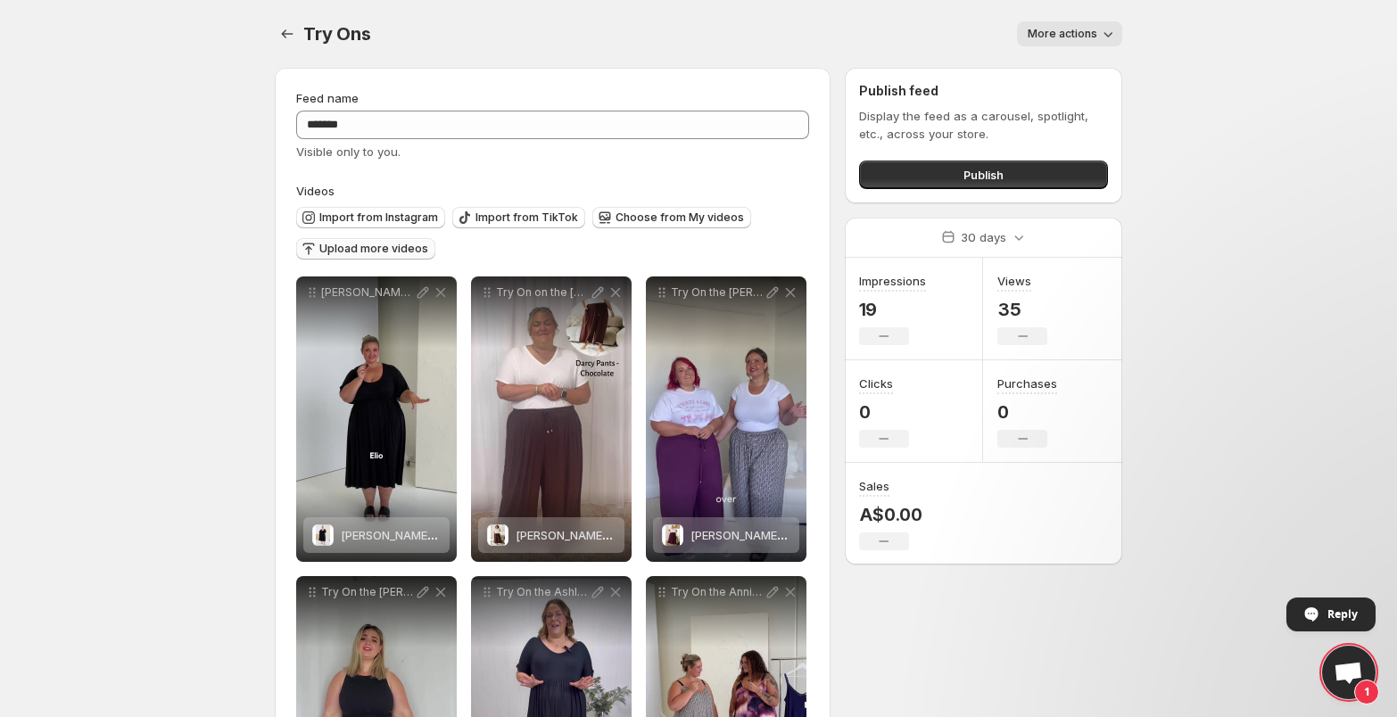
click at [368, 254] on span "Upload more videos" at bounding box center [373, 249] width 109 height 14
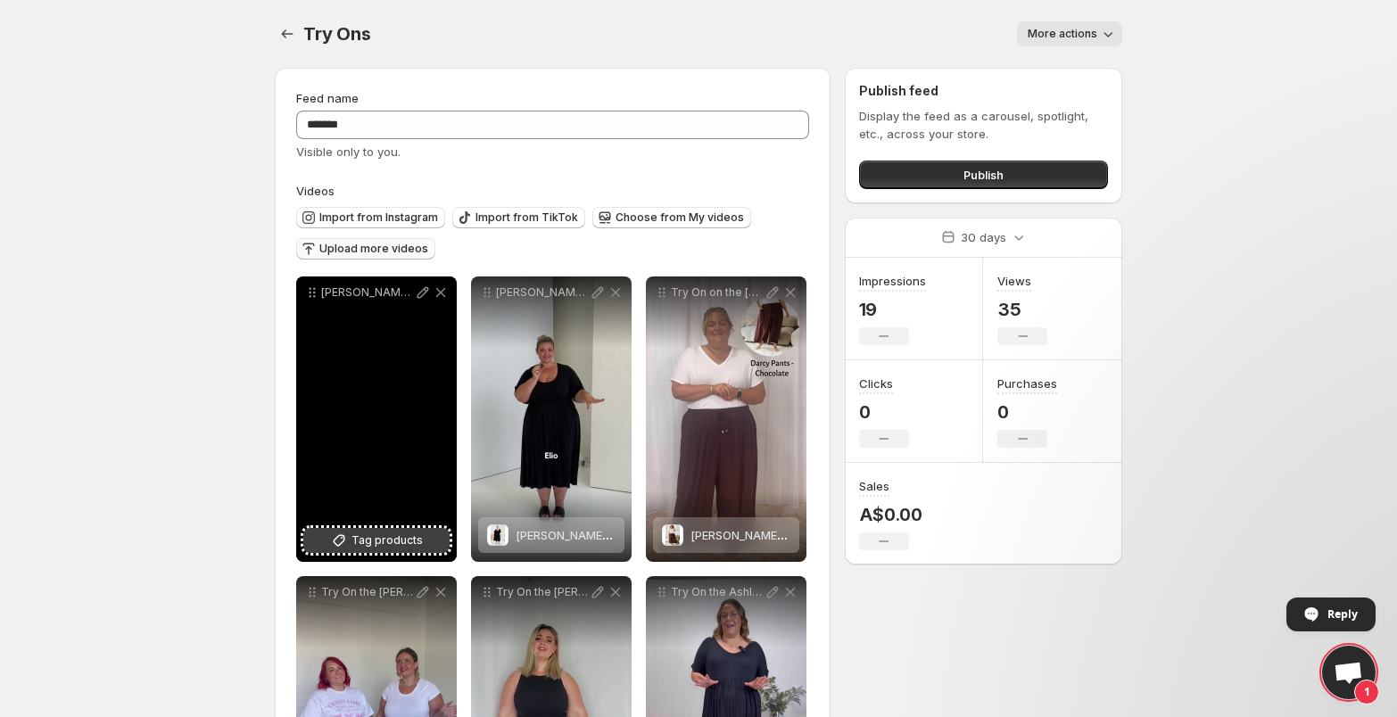
click at [398, 543] on span "Tag products" at bounding box center [386, 541] width 71 height 18
click at [423, 294] on icon at bounding box center [424, 293] width 12 height 12
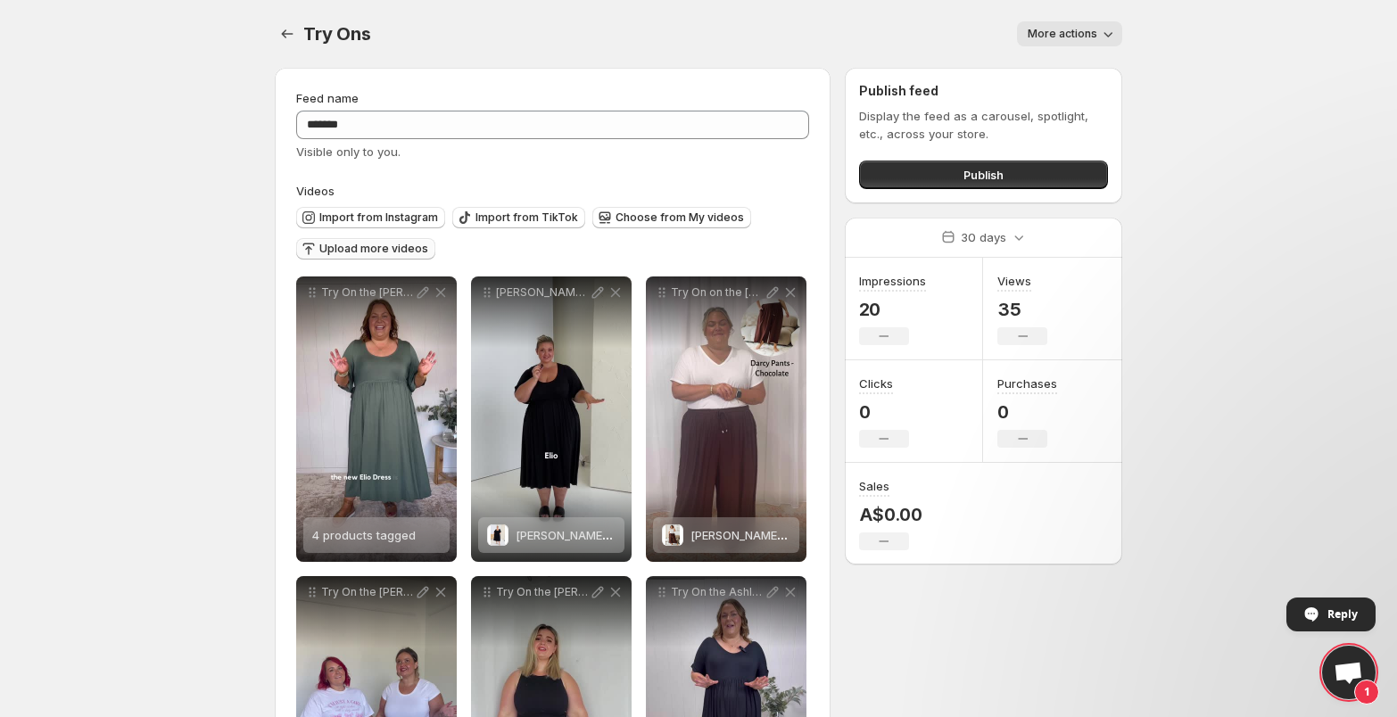
click at [409, 249] on span "Upload more videos" at bounding box center [373, 249] width 109 height 14
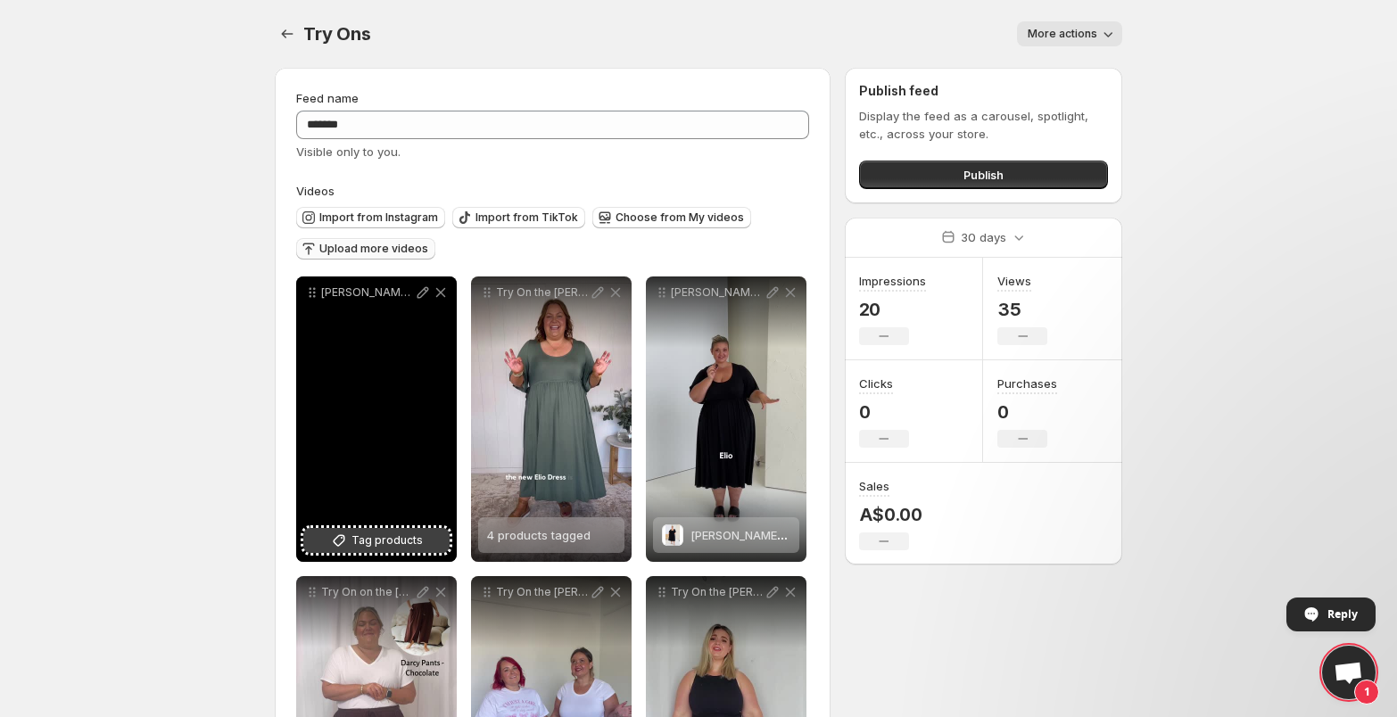
click at [359, 544] on span "Tag products" at bounding box center [386, 541] width 71 height 18
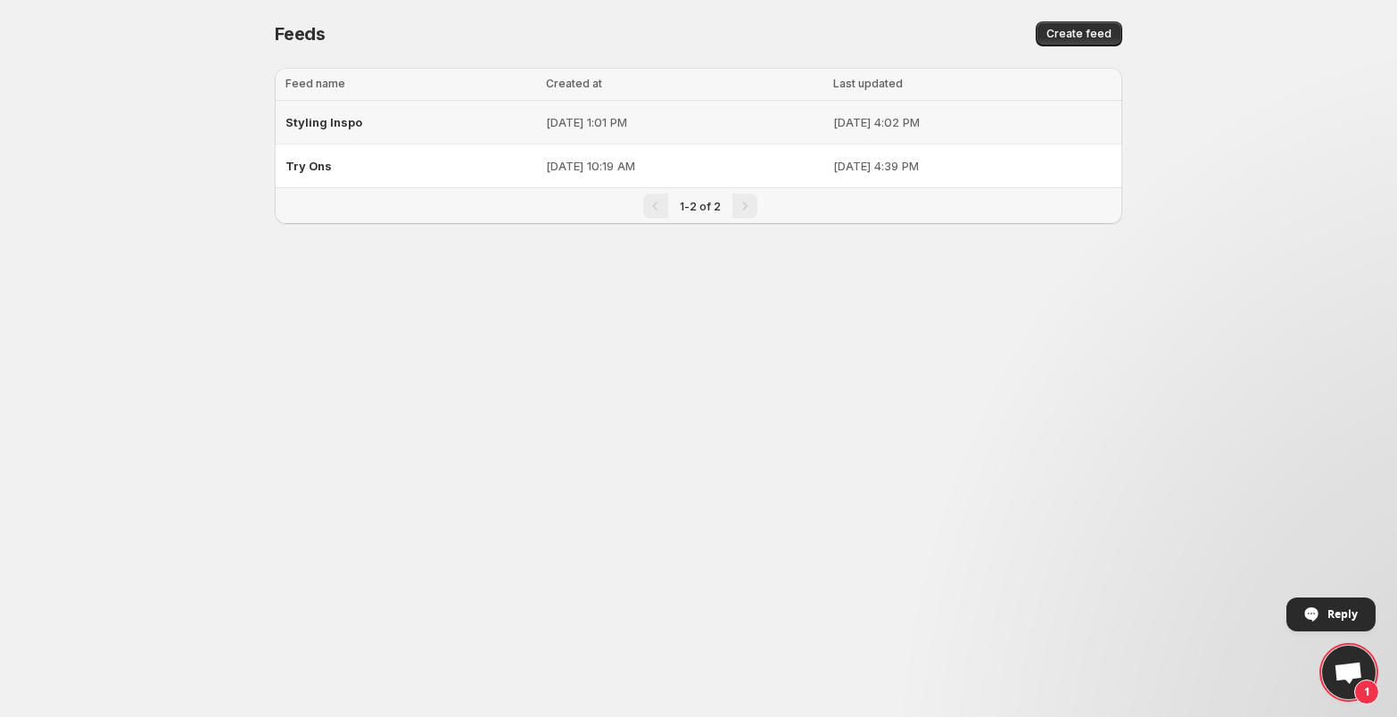
click at [340, 120] on span "Styling Inspo" at bounding box center [323, 122] width 77 height 14
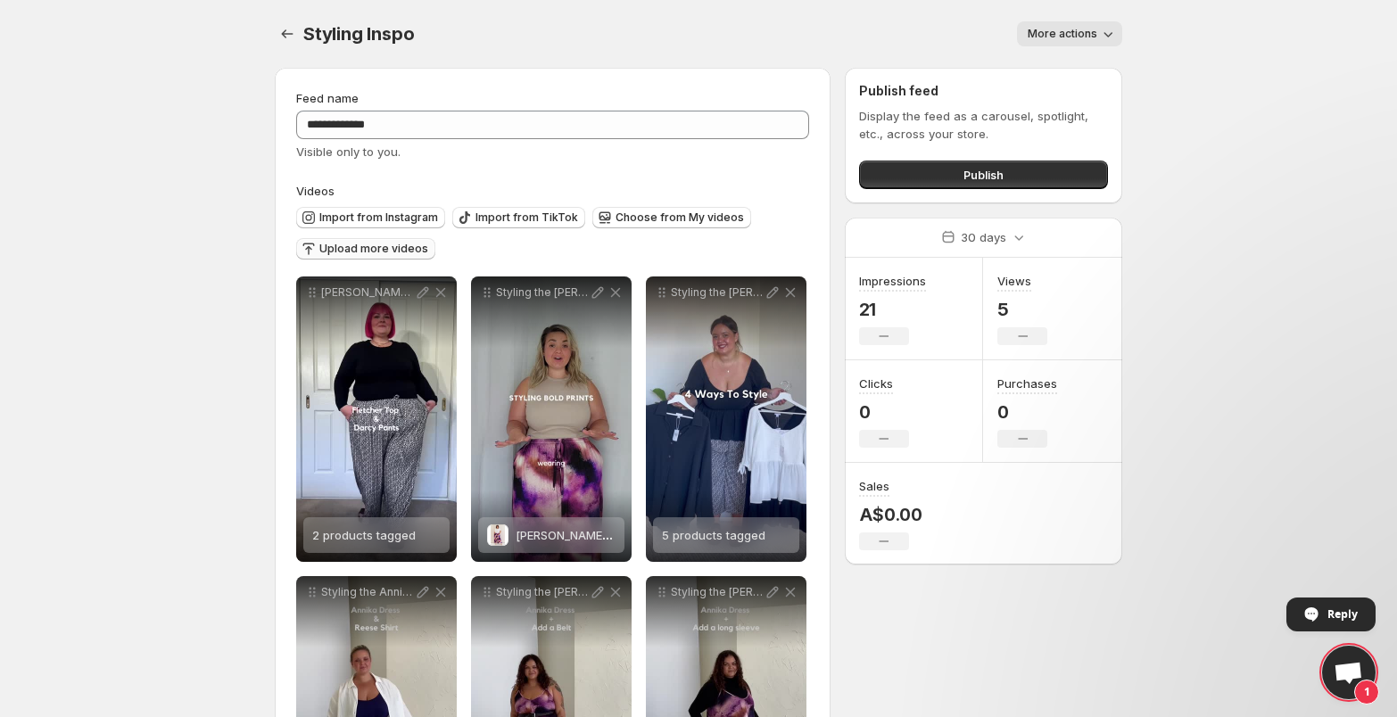
click at [342, 247] on span "Upload more videos" at bounding box center [373, 249] width 109 height 14
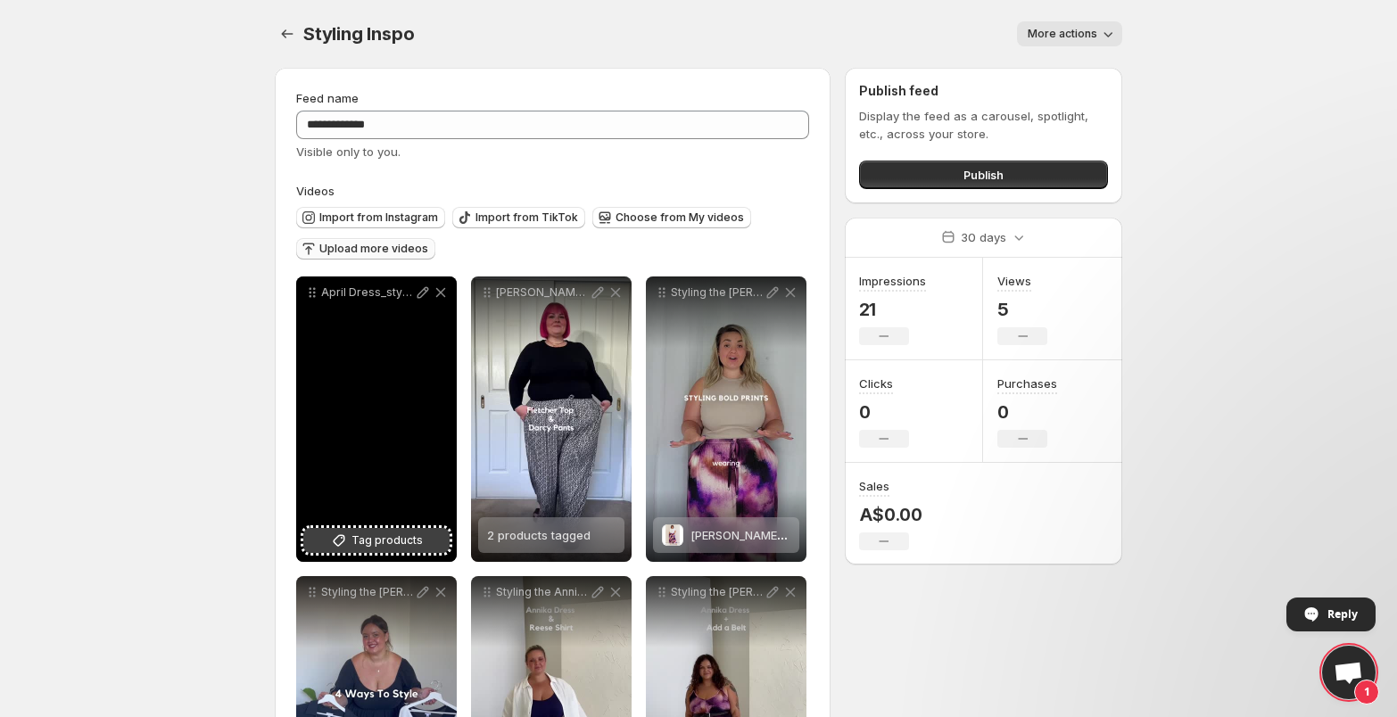
click at [351, 542] on button "Tag products" at bounding box center [376, 540] width 146 height 25
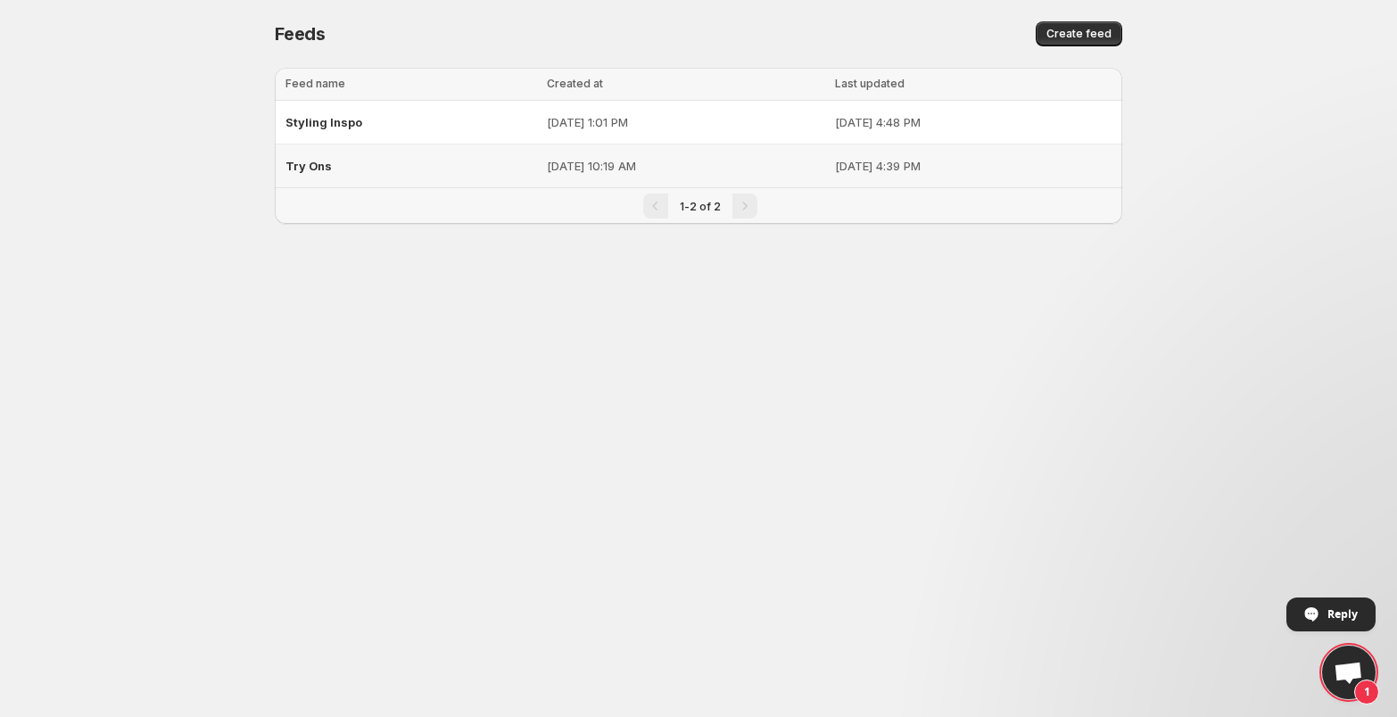
click at [306, 169] on span "Try Ons" at bounding box center [308, 166] width 46 height 14
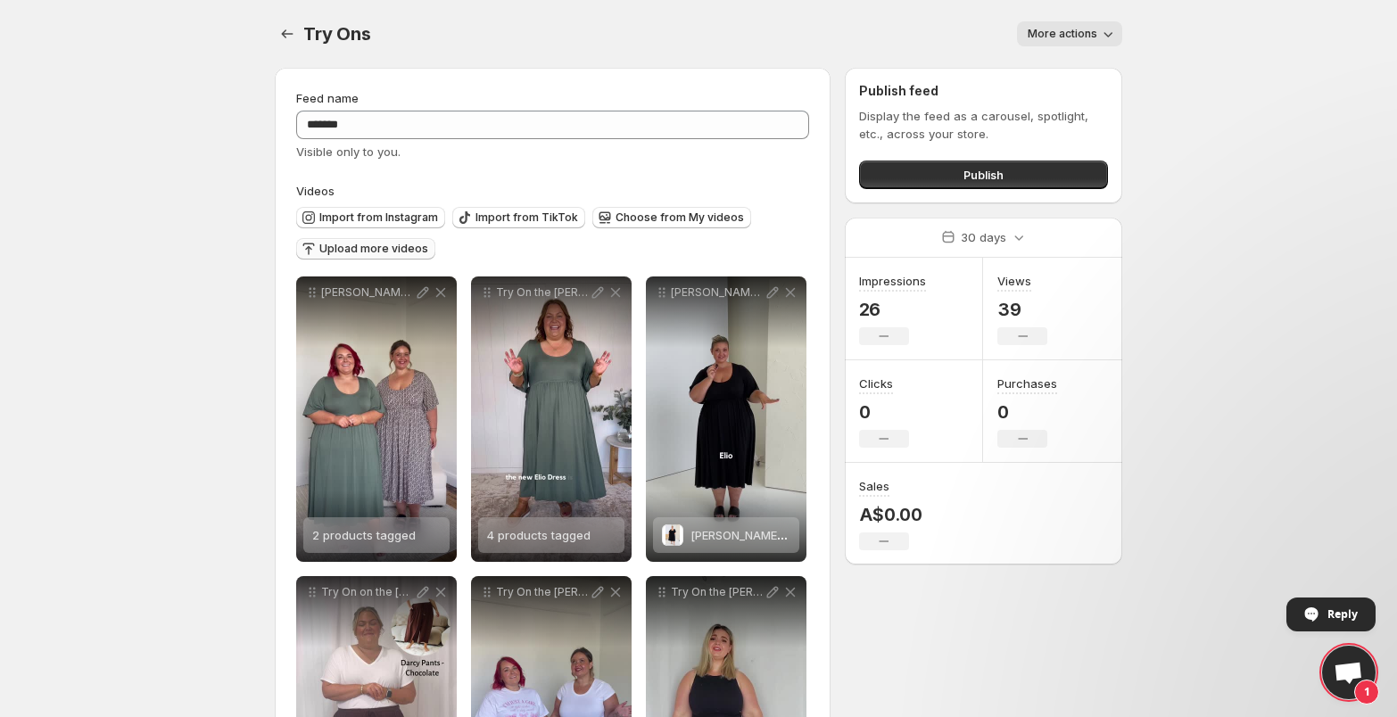
click at [342, 251] on span "Upload more videos" at bounding box center [373, 249] width 109 height 14
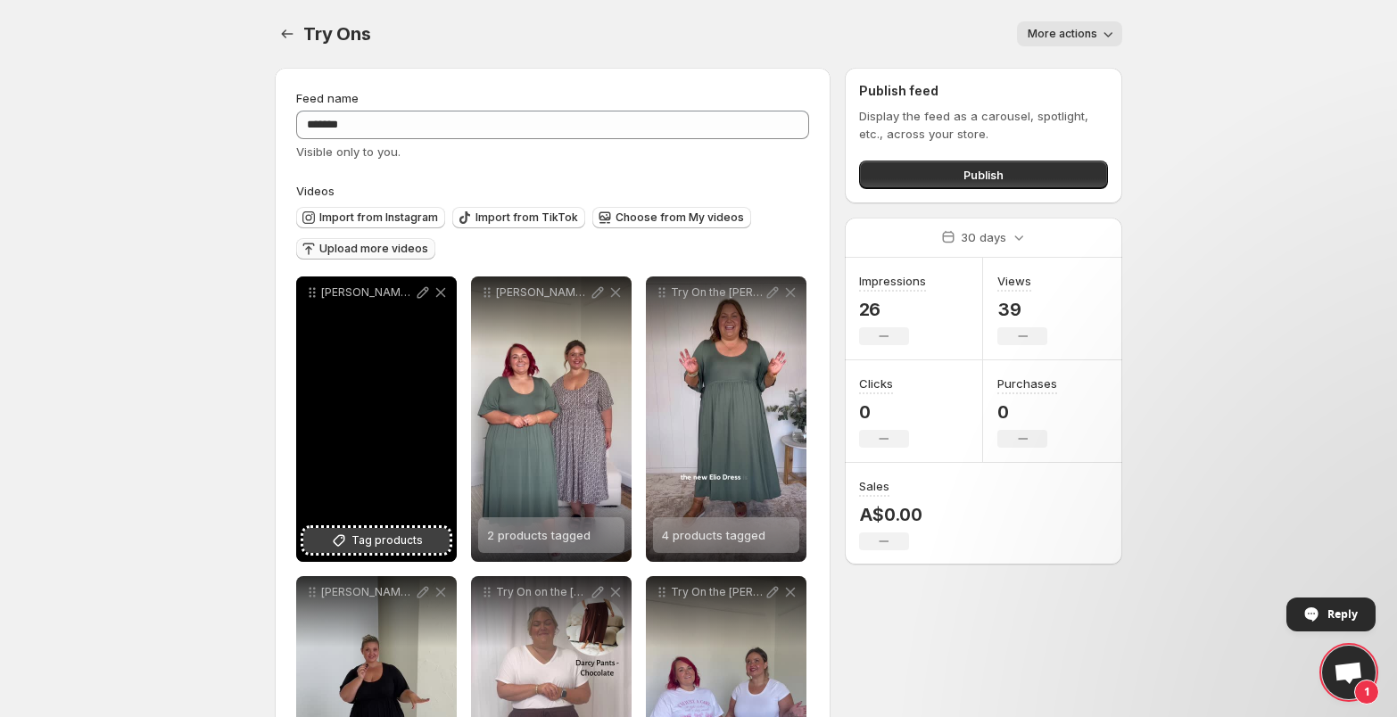
click at [360, 547] on span "Tag products" at bounding box center [386, 541] width 71 height 18
click at [425, 294] on icon at bounding box center [424, 293] width 12 height 12
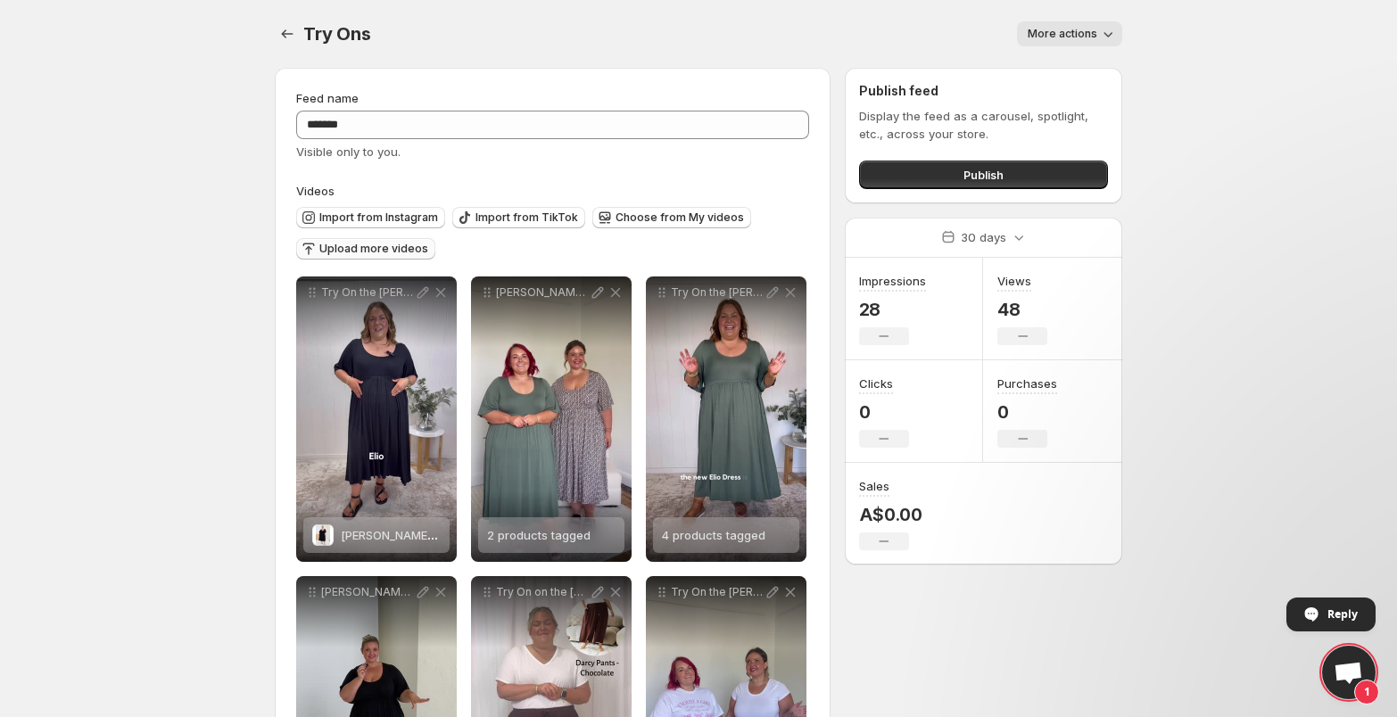
click at [343, 252] on span "Upload more videos" at bounding box center [373, 249] width 109 height 14
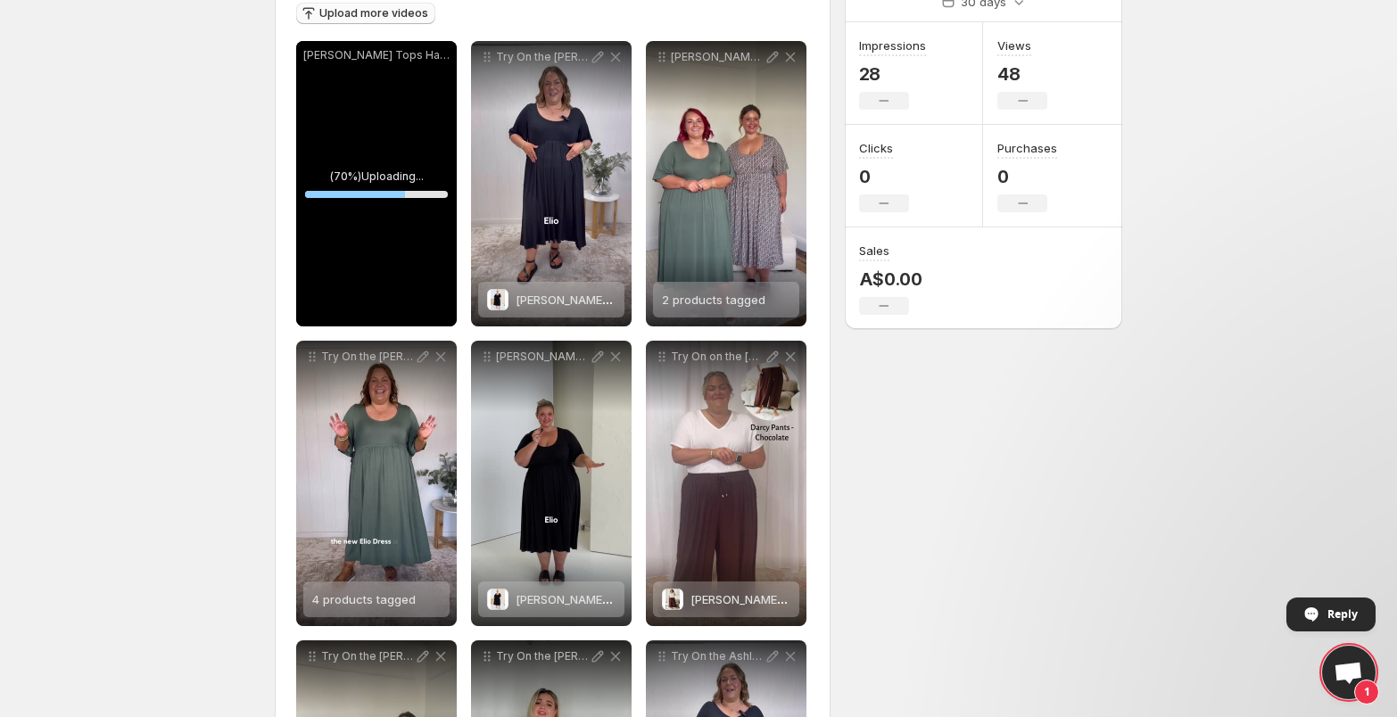
scroll to position [217, 0]
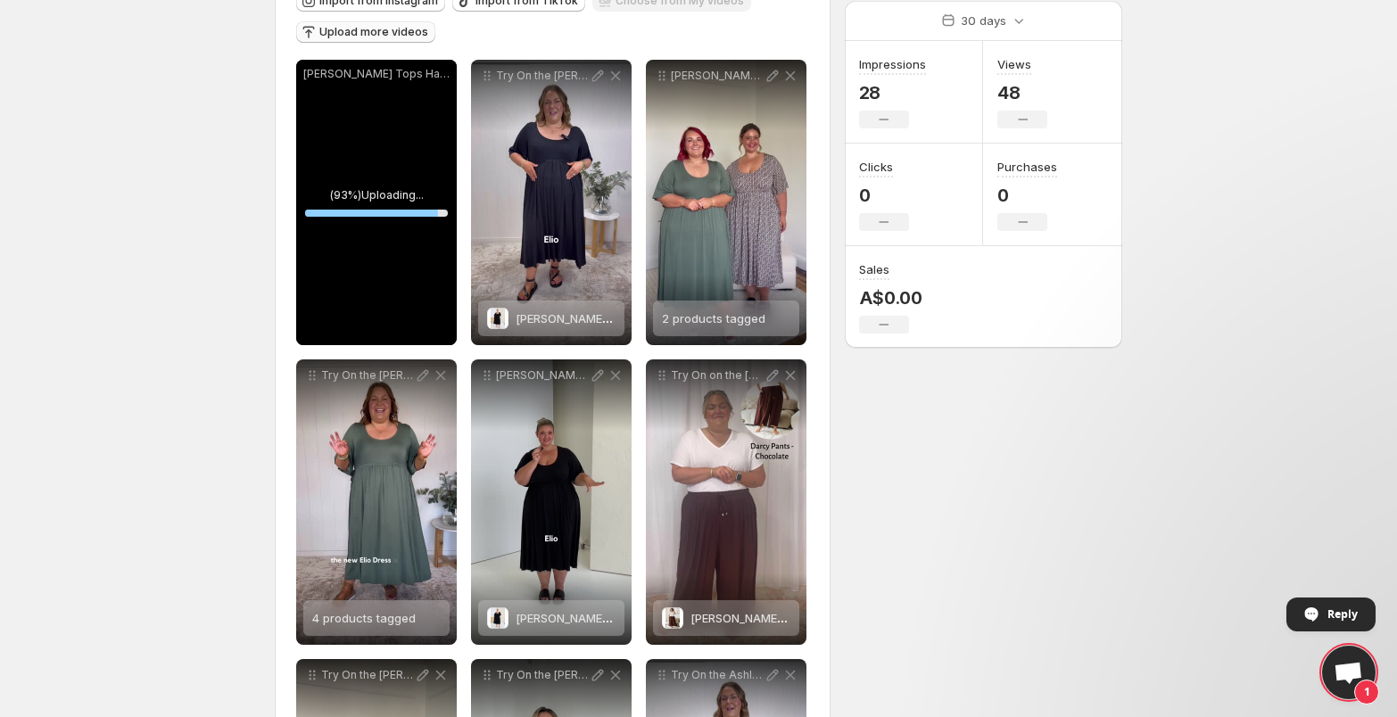
click at [223, 297] on body "**********" at bounding box center [698, 141] width 1397 height 717
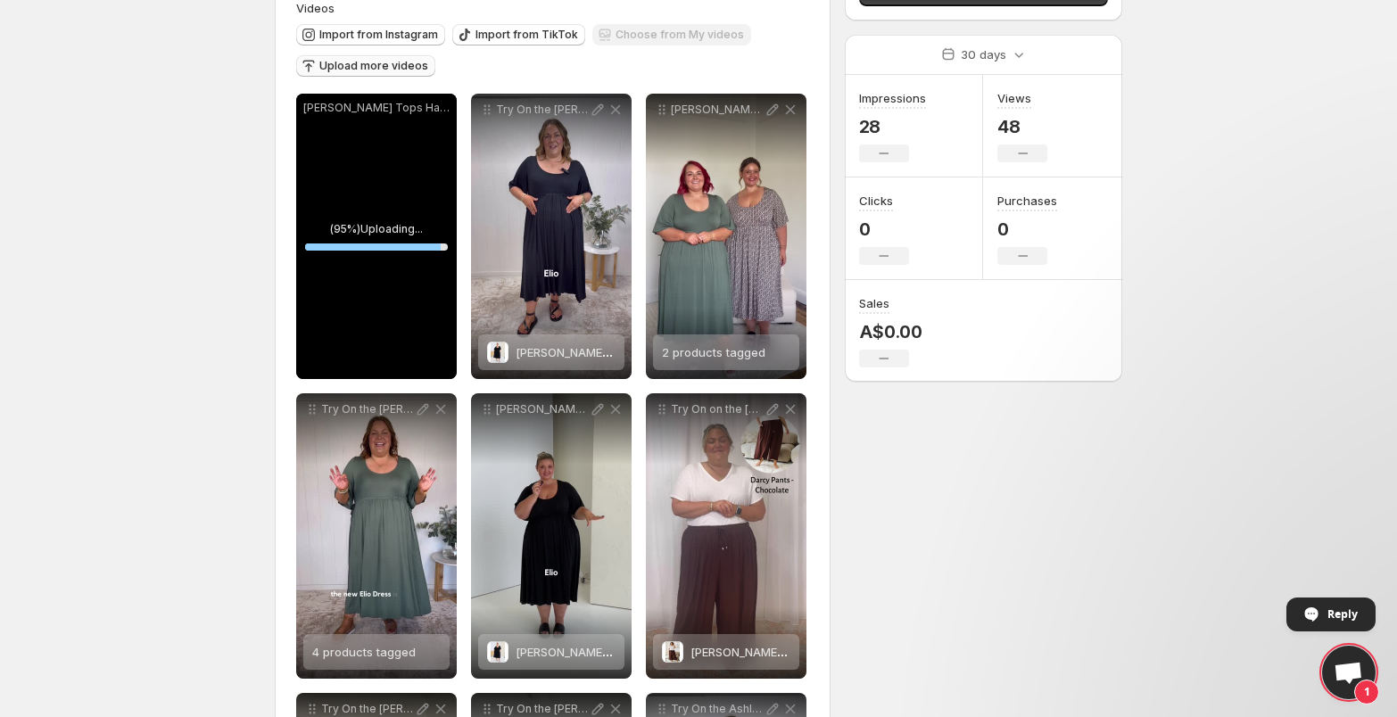
scroll to position [169, 0]
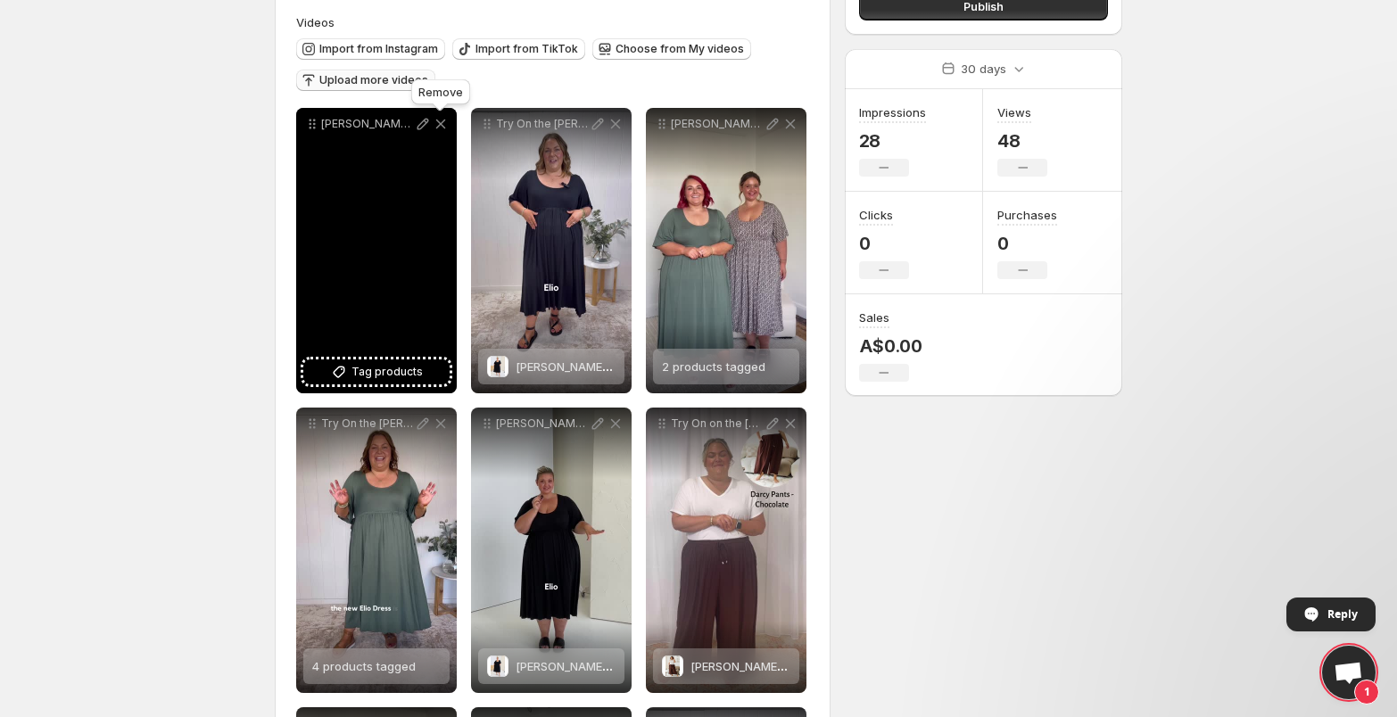
click at [446, 124] on icon at bounding box center [441, 124] width 18 height 18
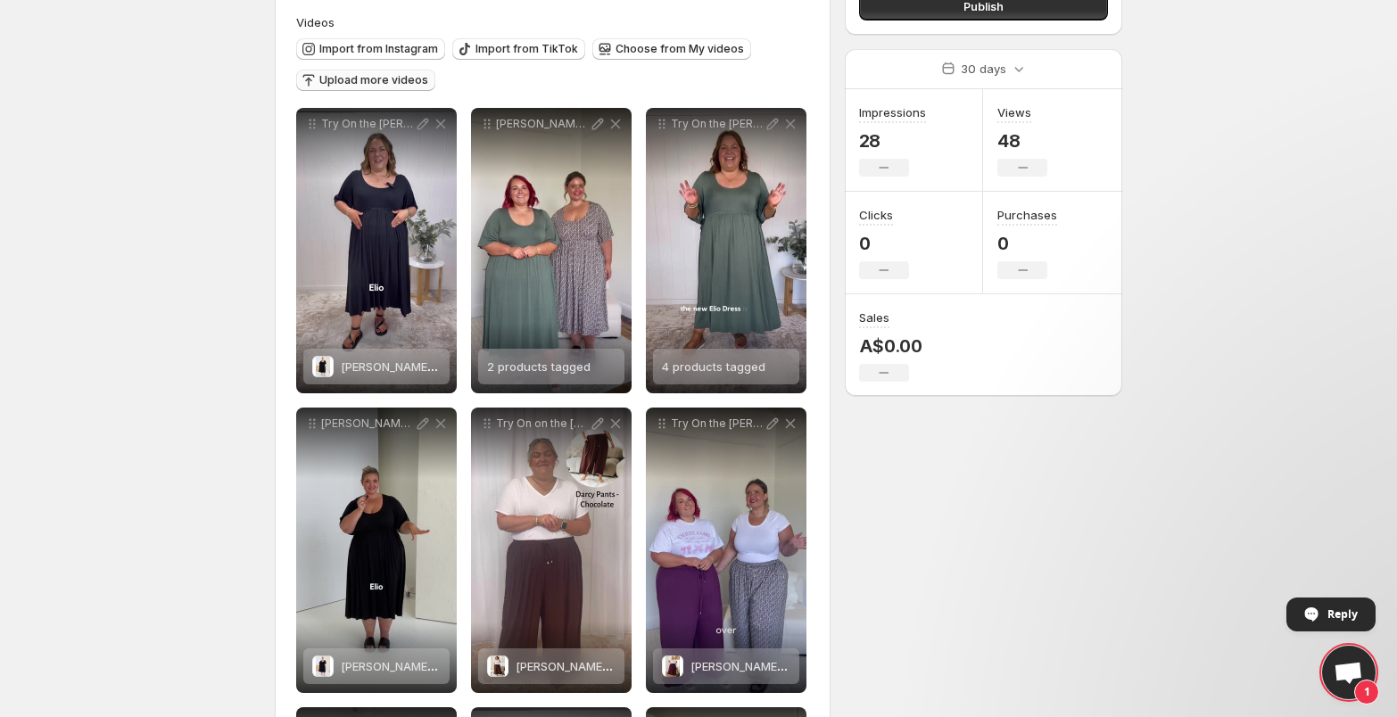
click at [186, 301] on body "**********" at bounding box center [698, 189] width 1397 height 717
click at [335, 86] on span "Upload more videos" at bounding box center [373, 80] width 109 height 14
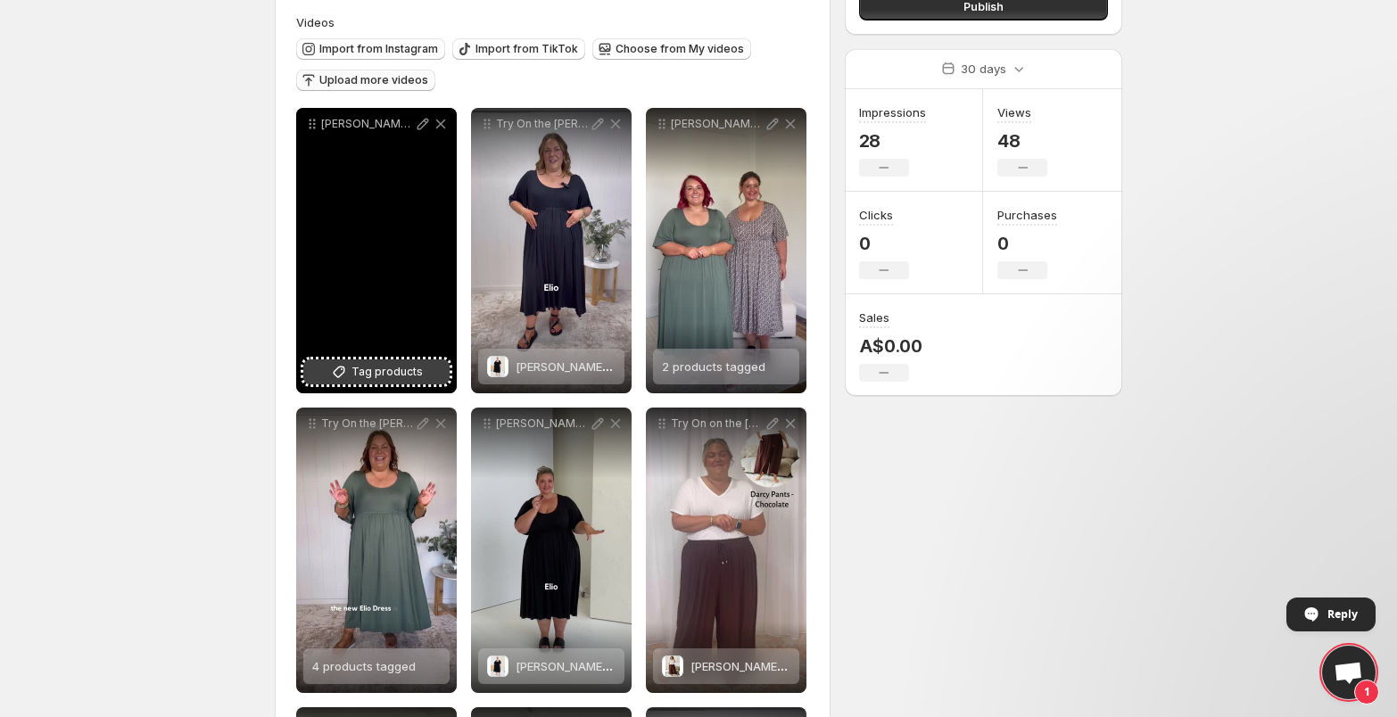
click at [394, 373] on span "Tag products" at bounding box center [386, 372] width 71 height 18
click at [423, 124] on icon at bounding box center [423, 124] width 18 height 18
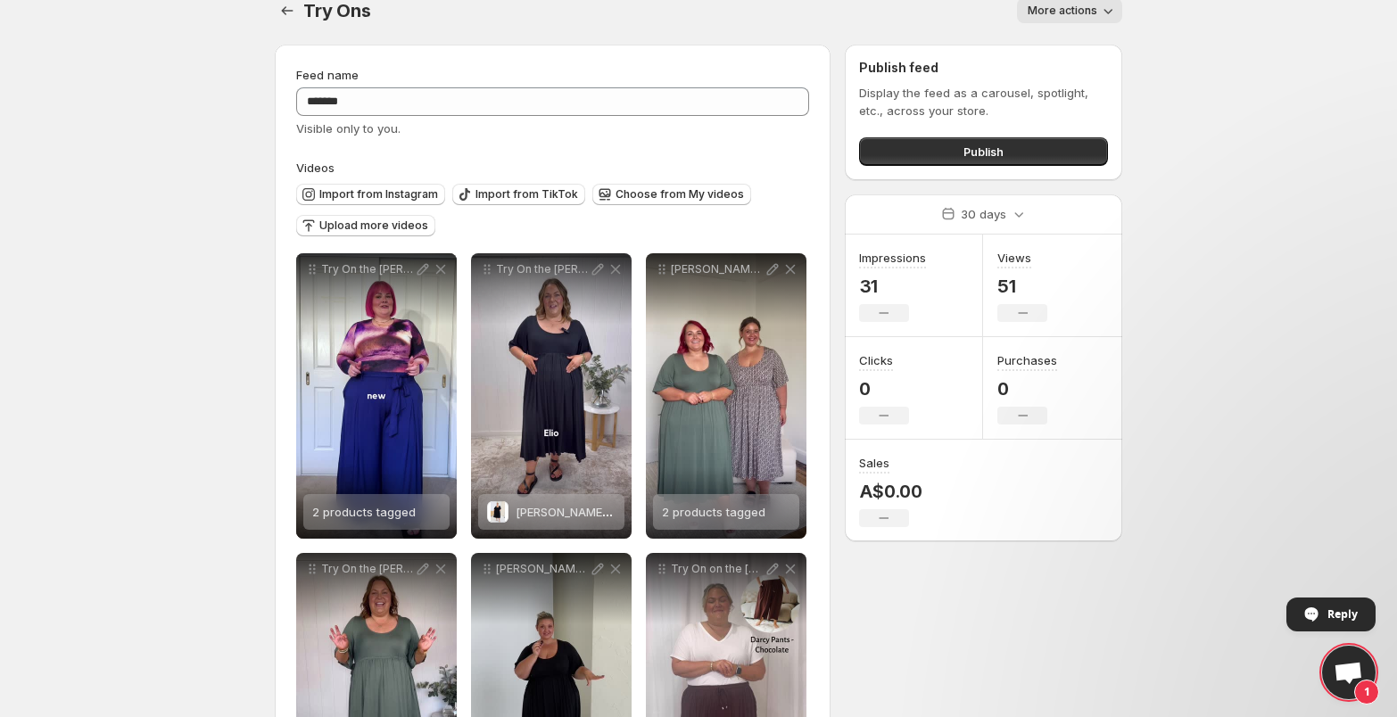
scroll to position [0, 0]
